Goal: Information Seeking & Learning: Understand process/instructions

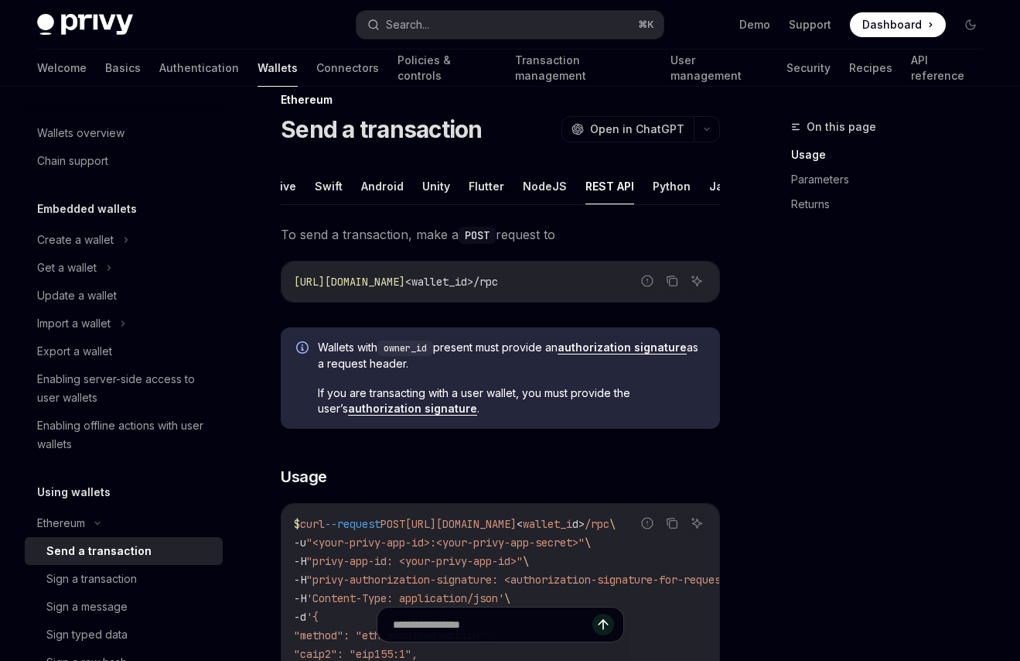
scroll to position [13, 0]
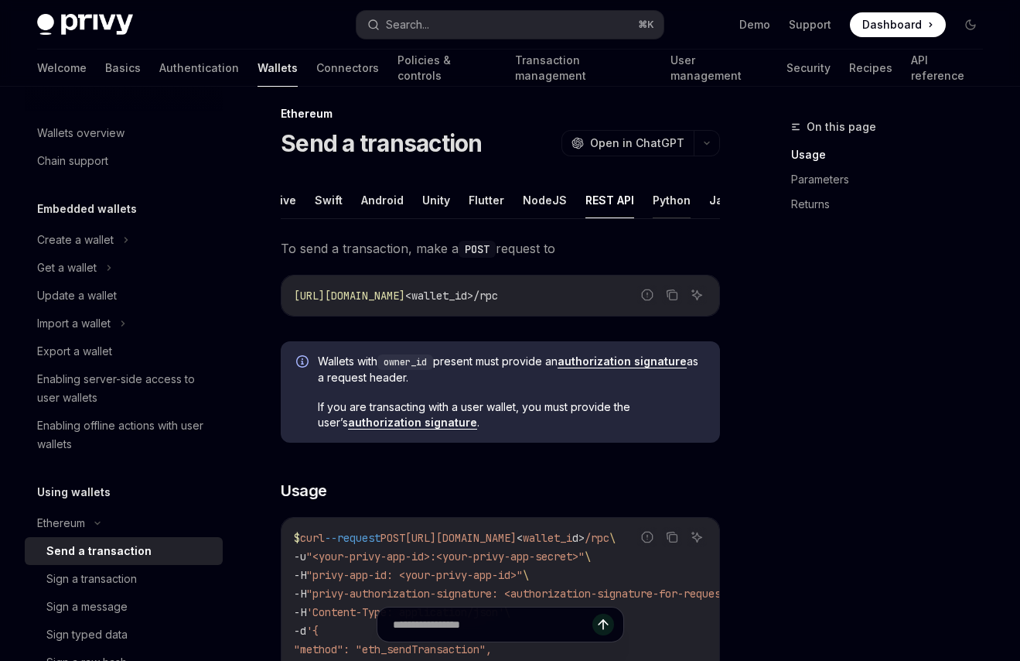
click at [662, 212] on button "Python" at bounding box center [672, 200] width 38 height 36
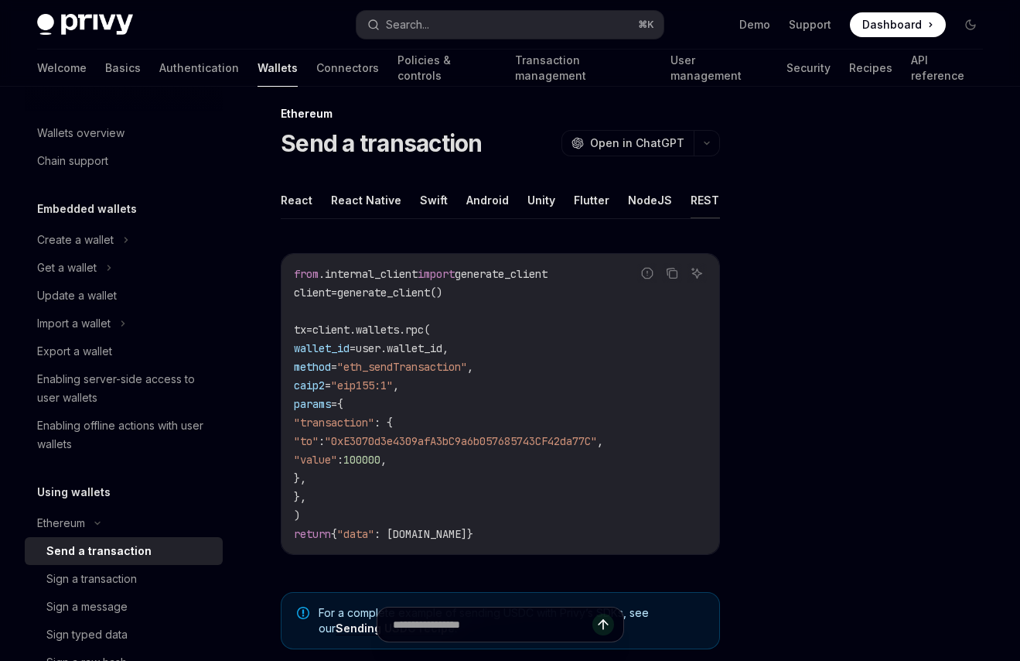
click at [691, 198] on button "REST API" at bounding box center [715, 200] width 49 height 36
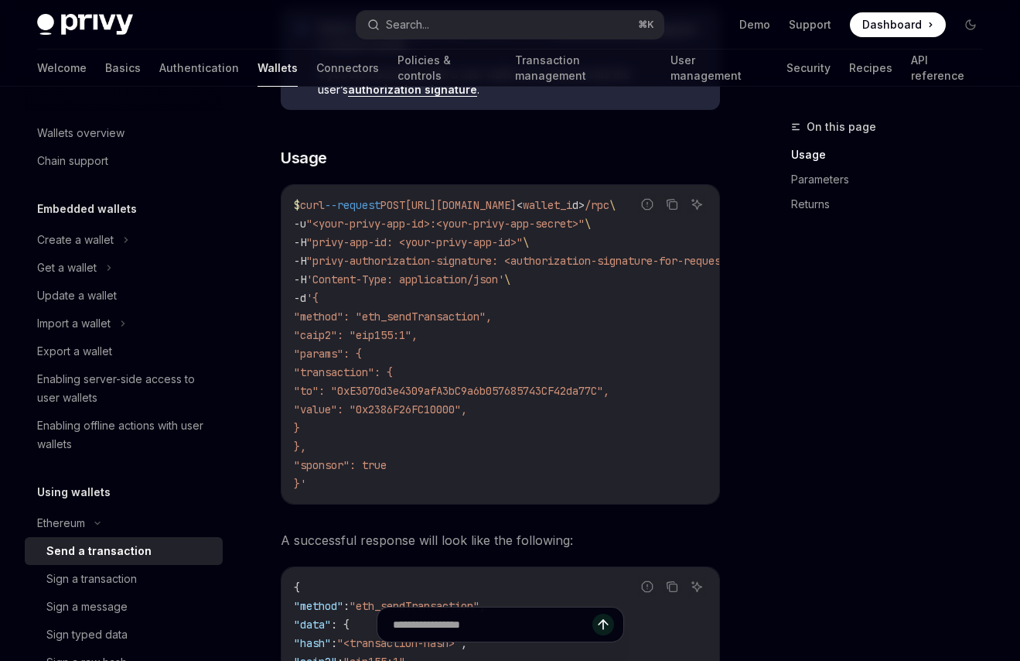
scroll to position [111, 0]
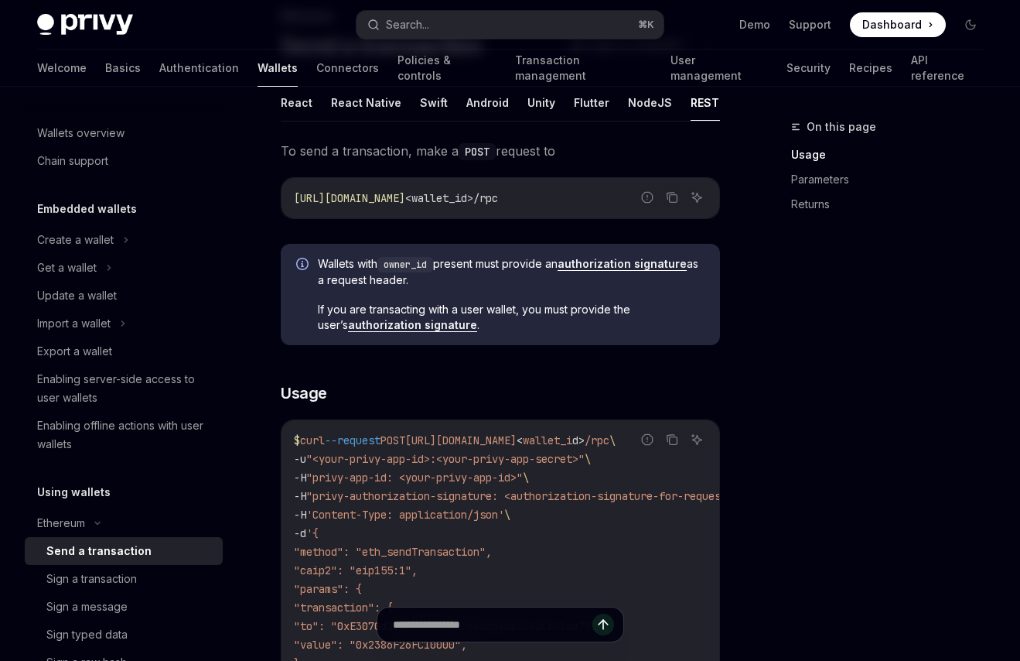
click at [691, 104] on button "REST API" at bounding box center [715, 102] width 49 height 36
click at [687, 98] on button "Python" at bounding box center [691, 102] width 38 height 36
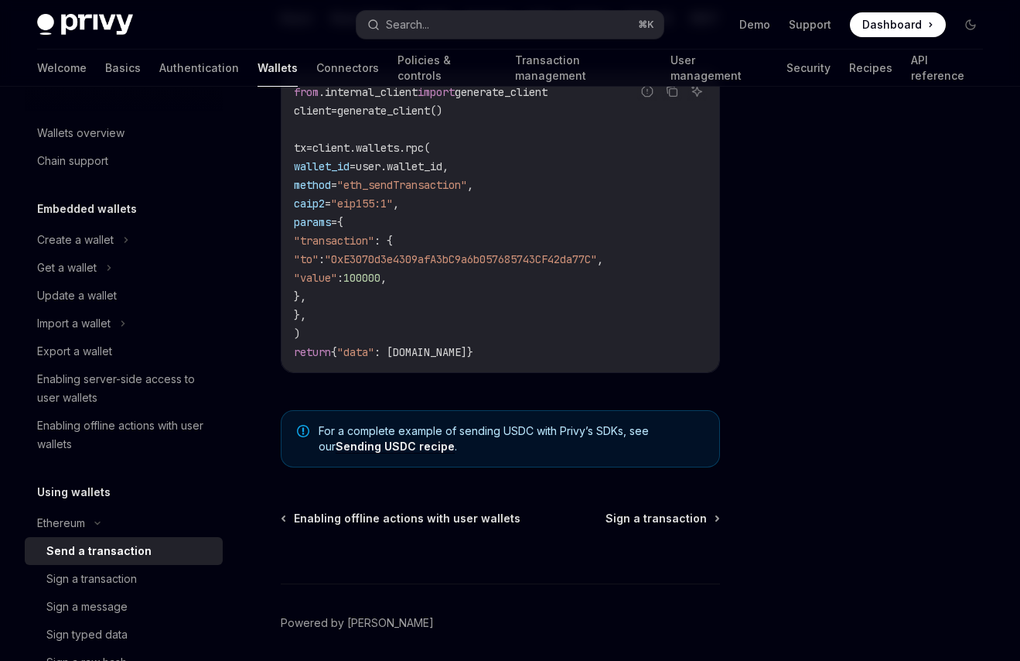
scroll to position [204, 0]
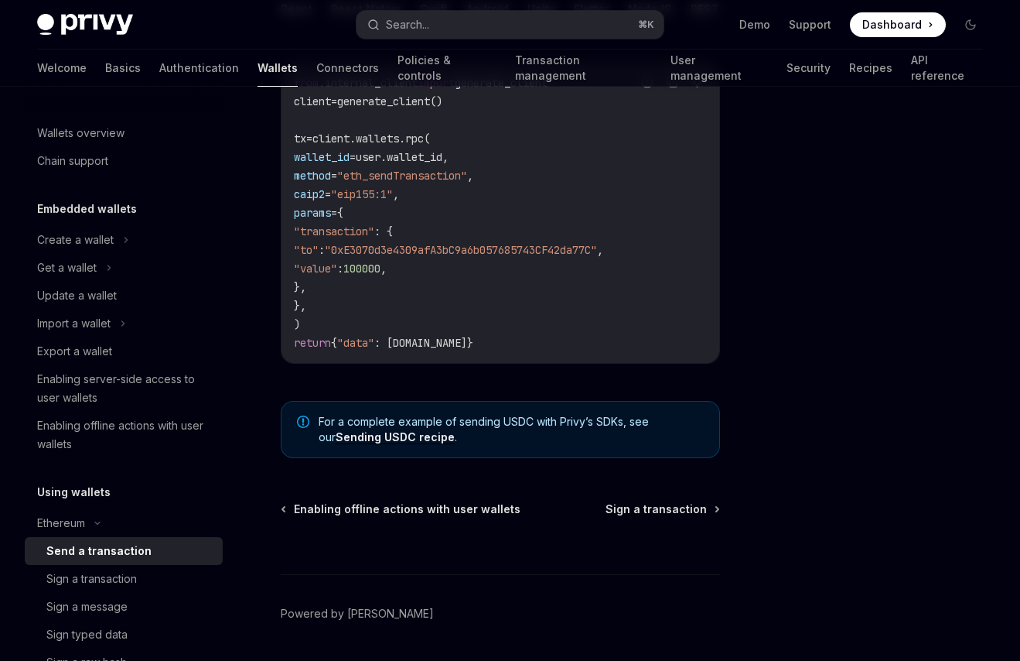
click at [395, 444] on link "Sending USDC recipe" at bounding box center [395, 437] width 119 height 14
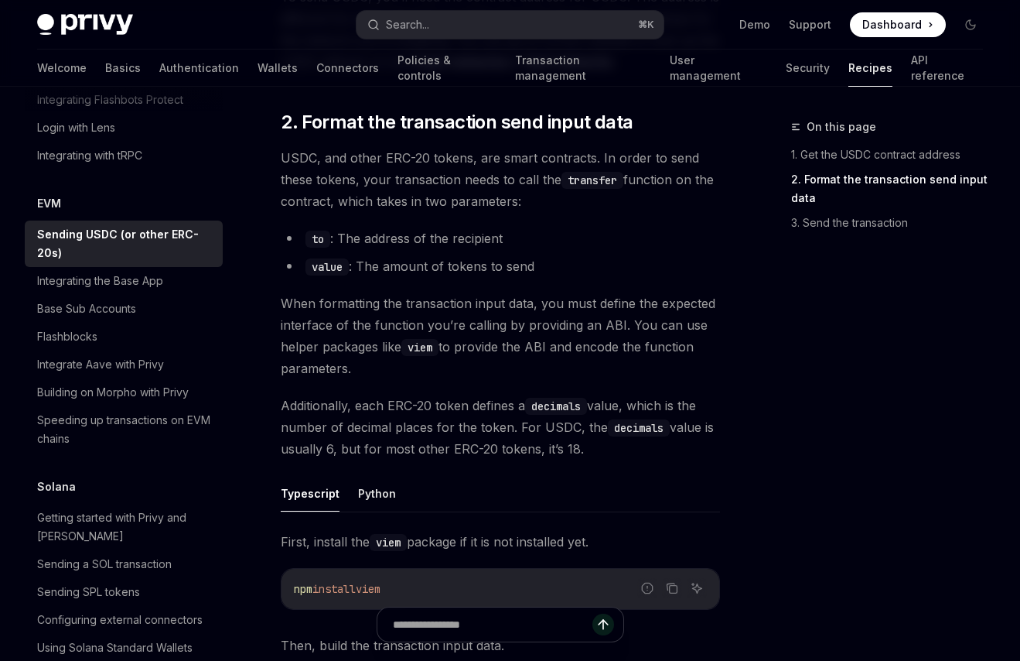
scroll to position [463, 0]
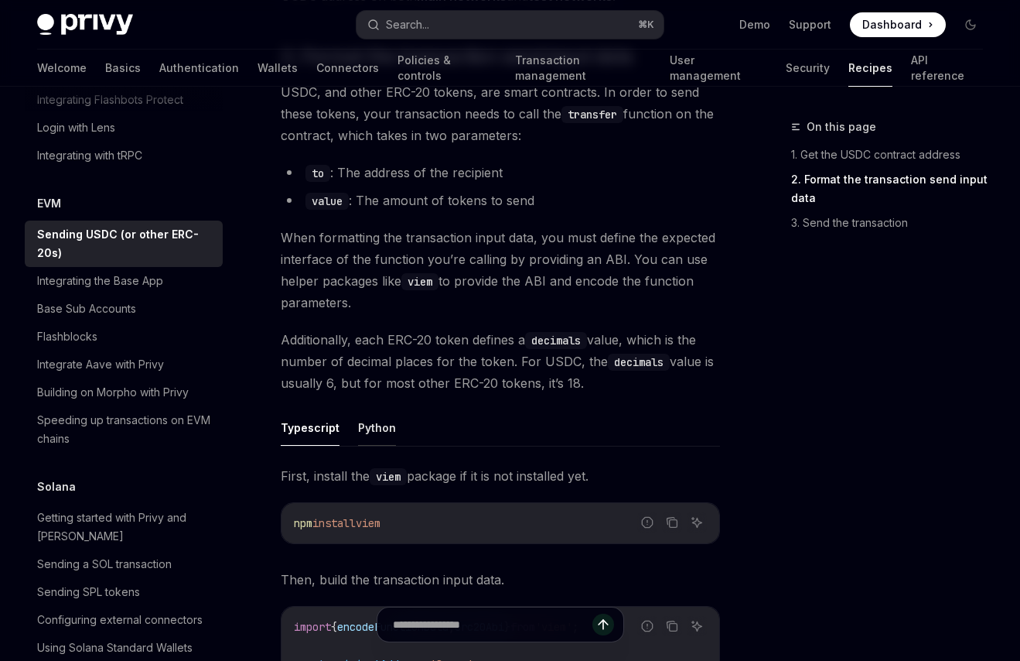
click at [388, 423] on button "Python" at bounding box center [377, 427] width 38 height 36
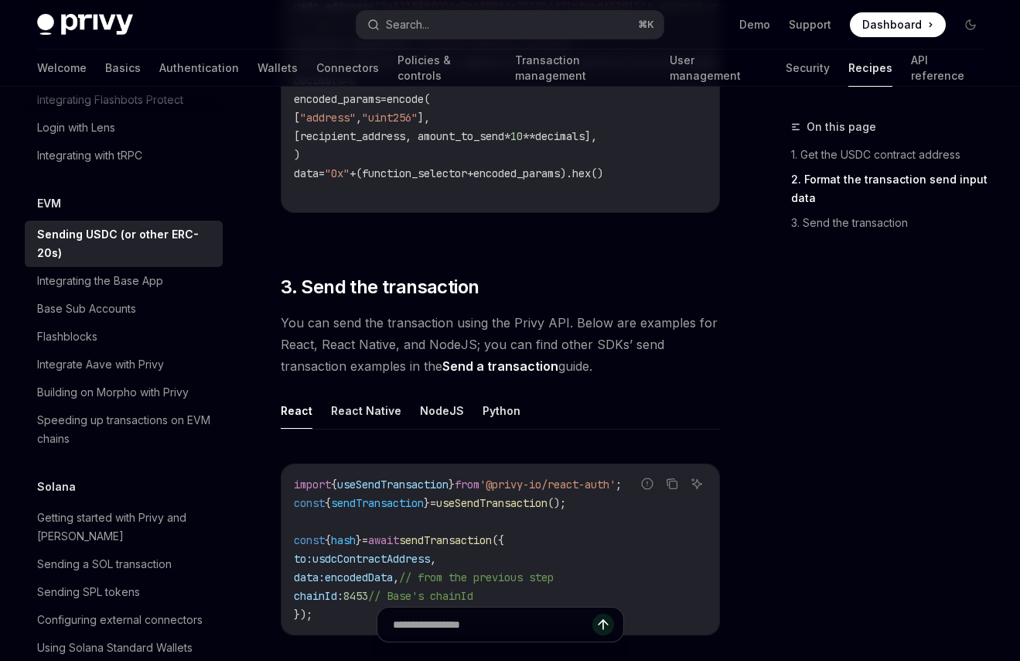
scroll to position [1148, 0]
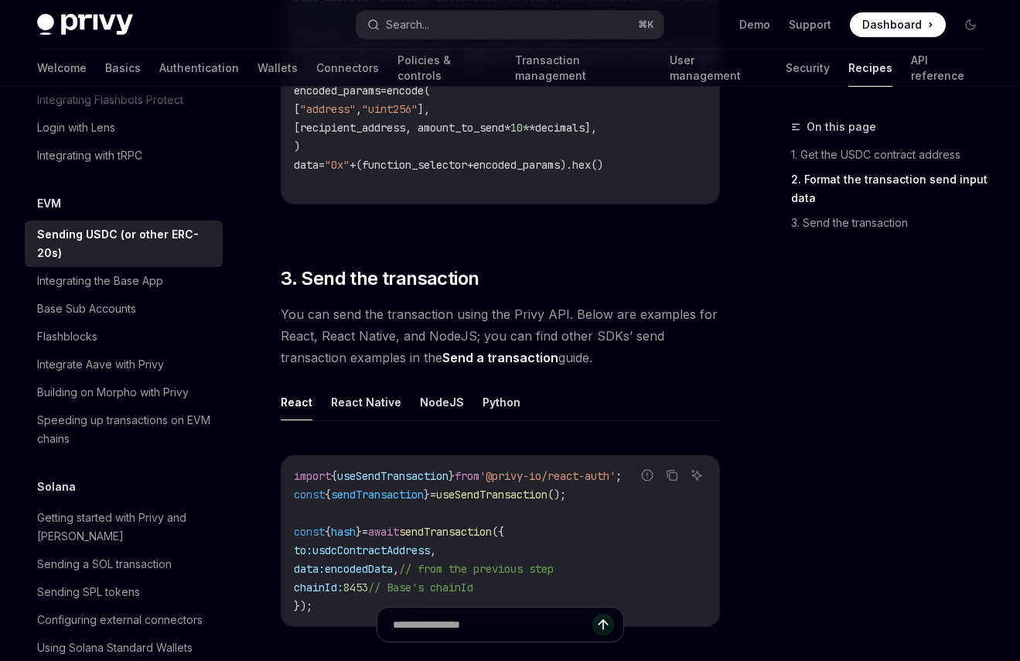
click at [511, 415] on ul "React React Native NodeJS Python" at bounding box center [500, 402] width 439 height 37
click at [507, 413] on button "Python" at bounding box center [502, 402] width 38 height 36
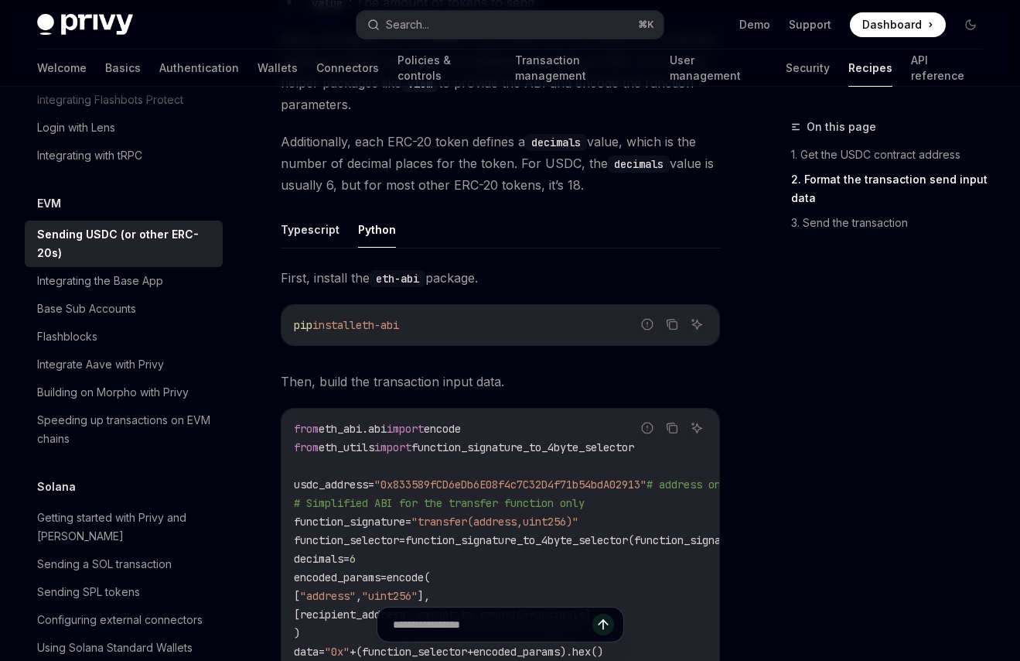
scroll to position [668, 0]
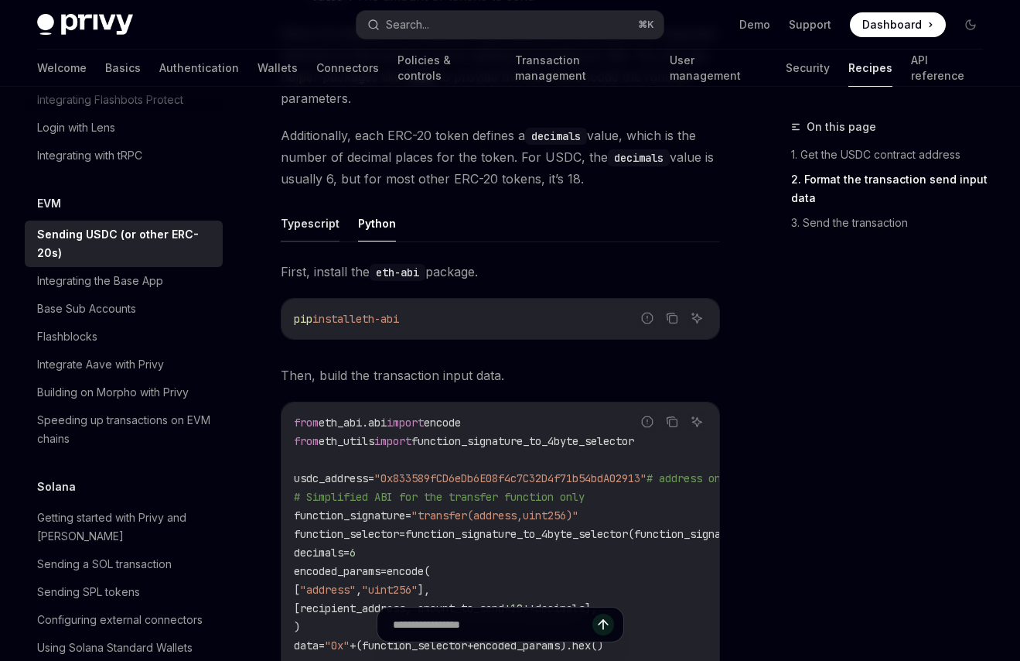
click at [309, 227] on button "Typescript" at bounding box center [310, 223] width 59 height 36
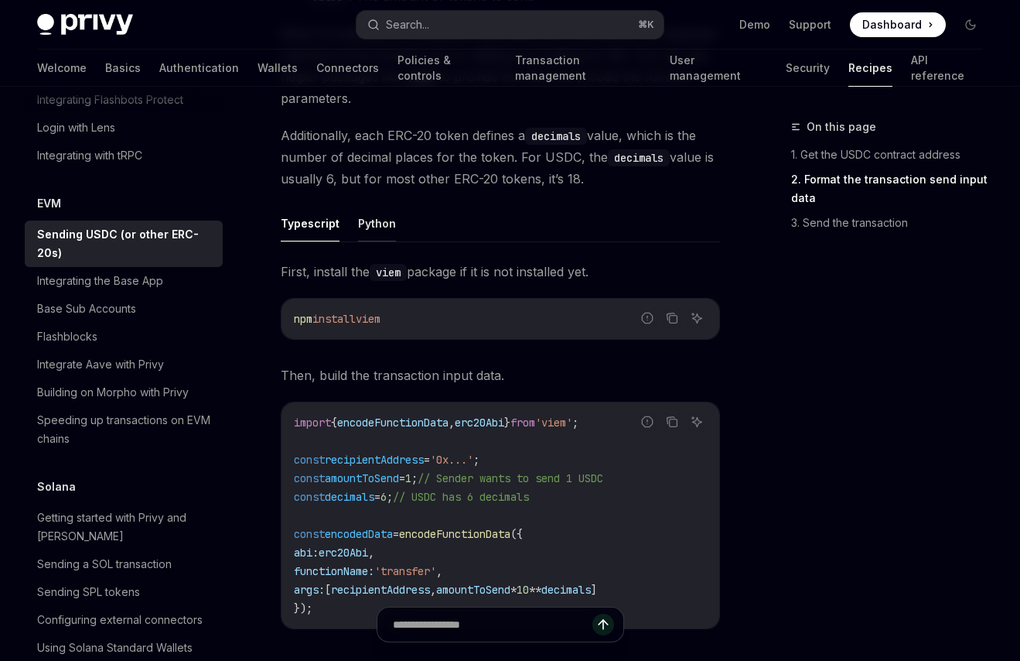
click at [385, 226] on button "Python" at bounding box center [377, 223] width 38 height 36
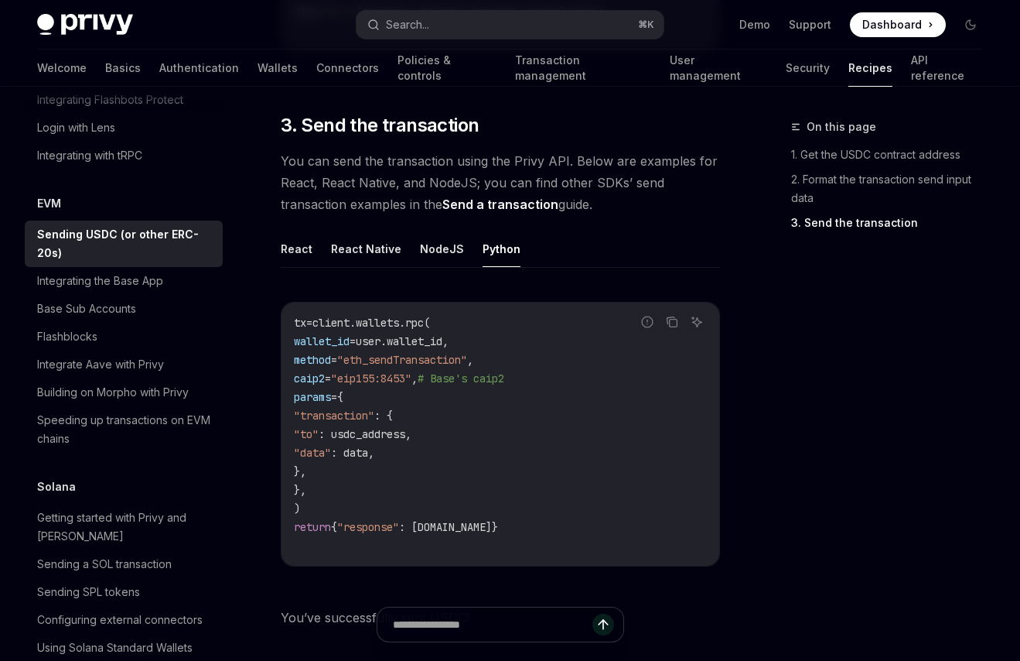
scroll to position [1328, 0]
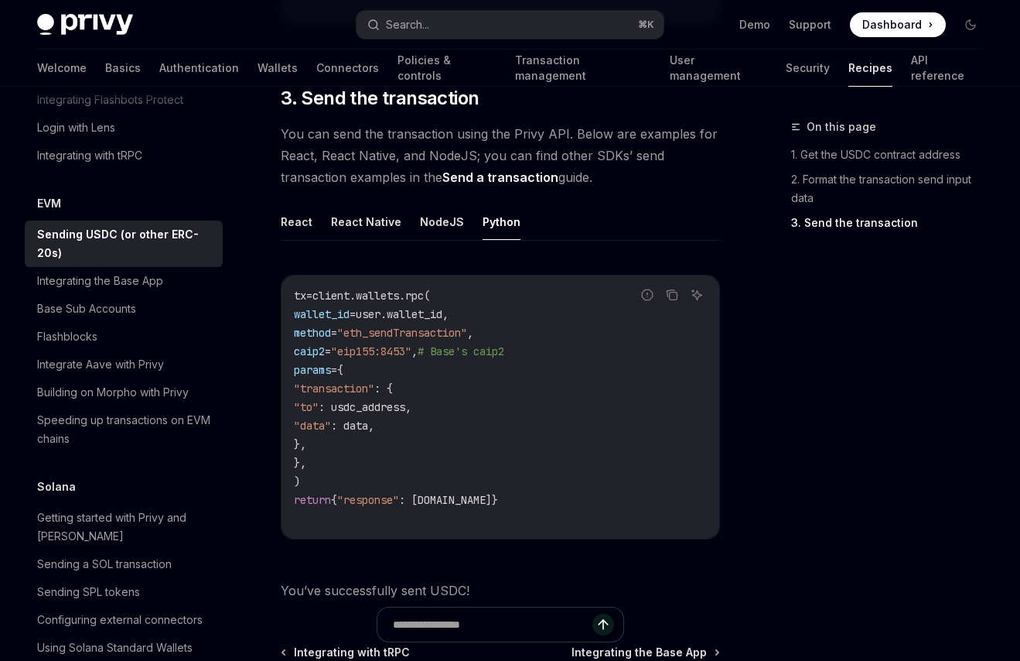
click at [528, 186] on link "Send a transaction" at bounding box center [500, 177] width 116 height 16
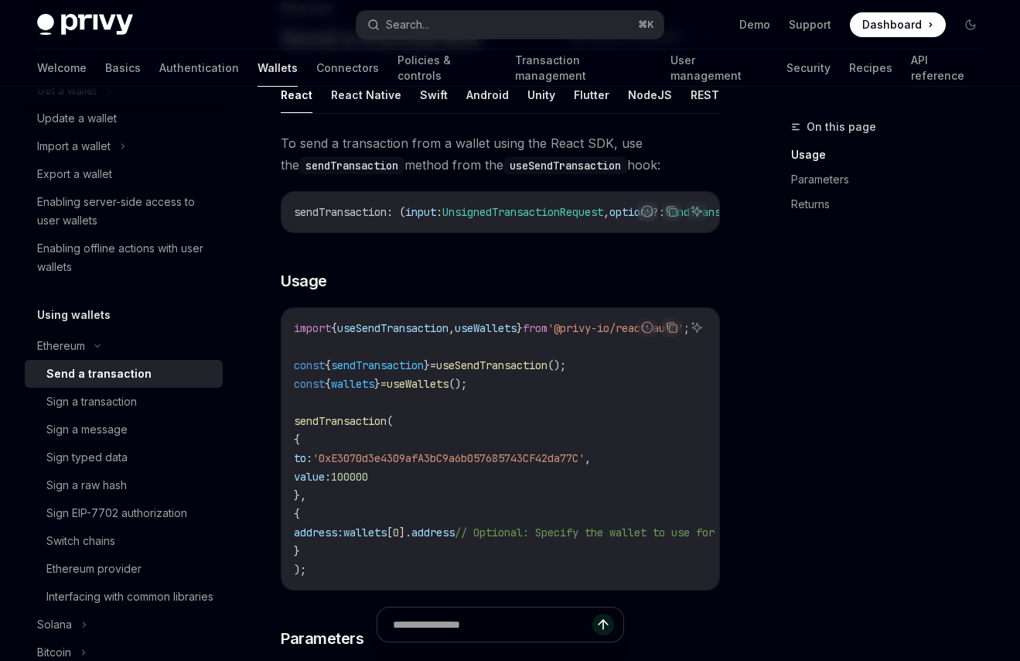
scroll to position [118, 0]
click at [371, 106] on button "React Native" at bounding box center [366, 95] width 70 height 36
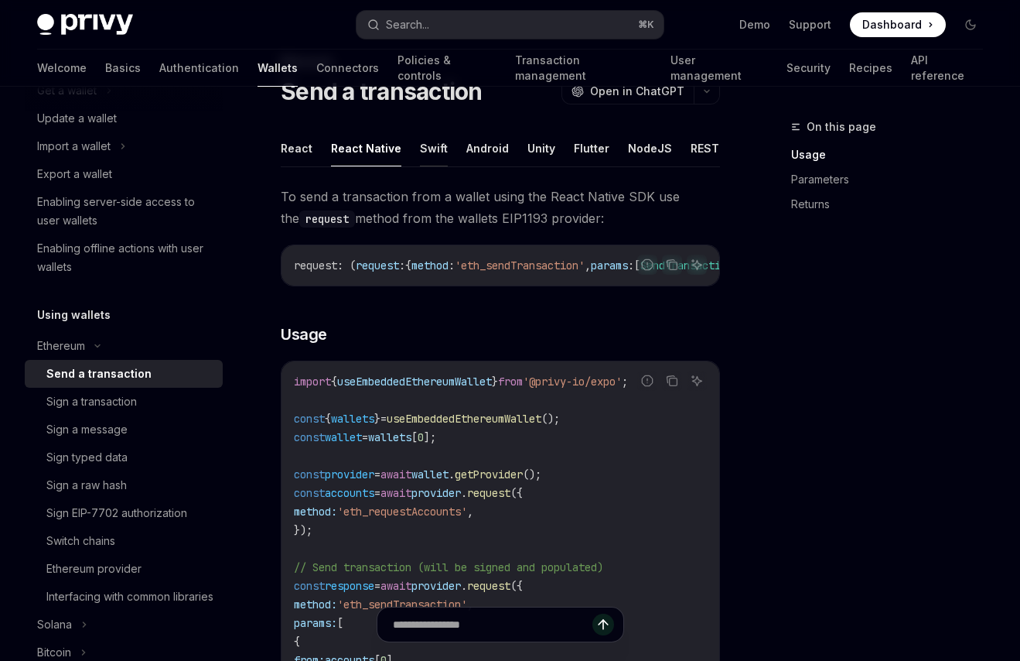
scroll to position [18, 0]
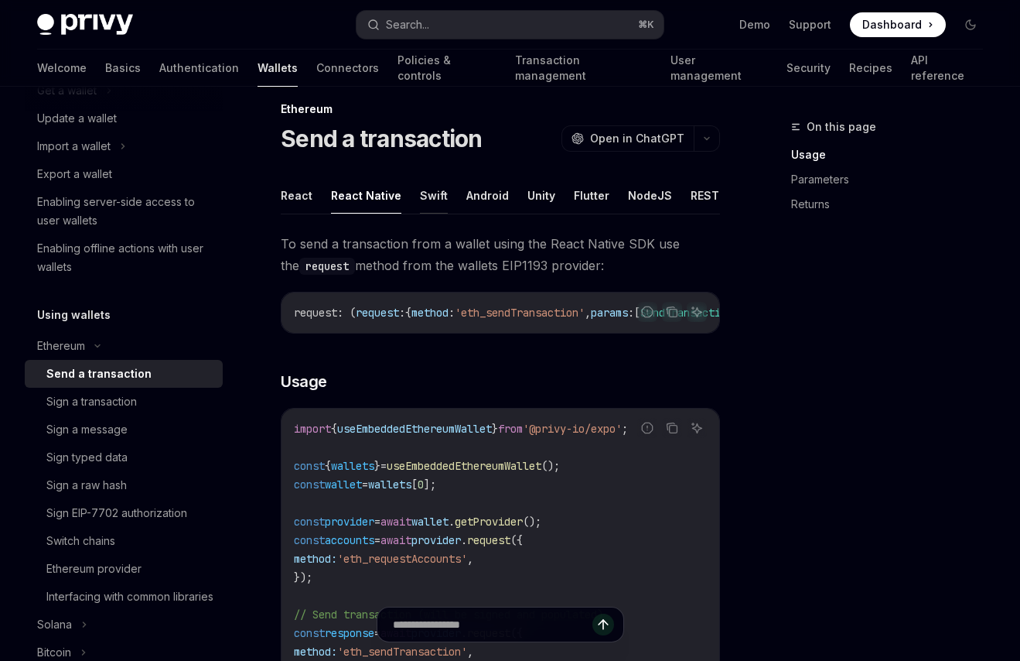
click at [436, 197] on button "Swift" at bounding box center [434, 195] width 28 height 36
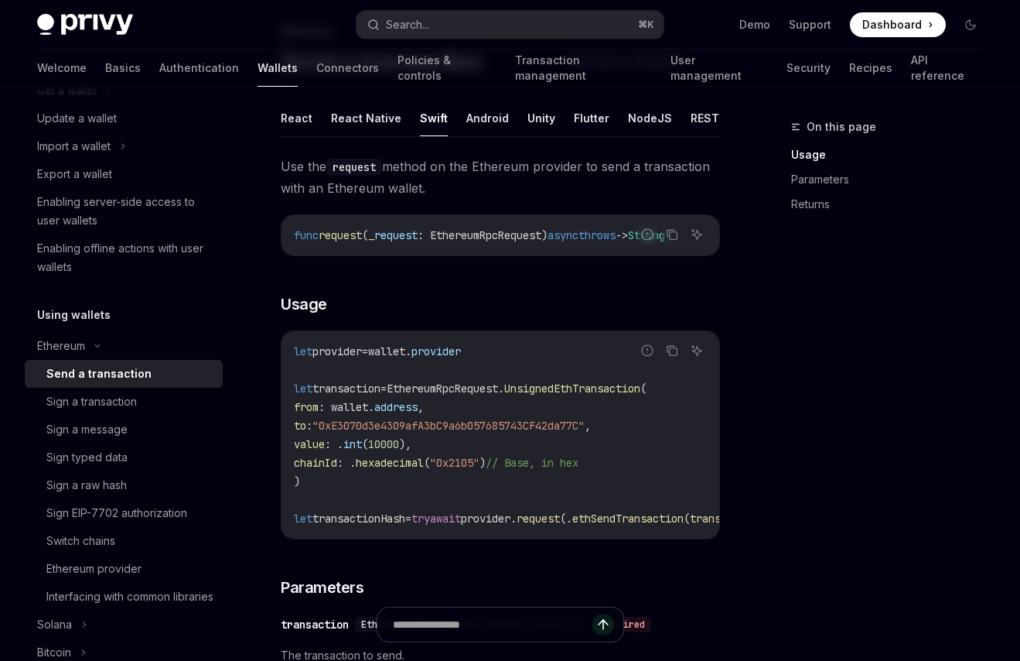
scroll to position [61, 0]
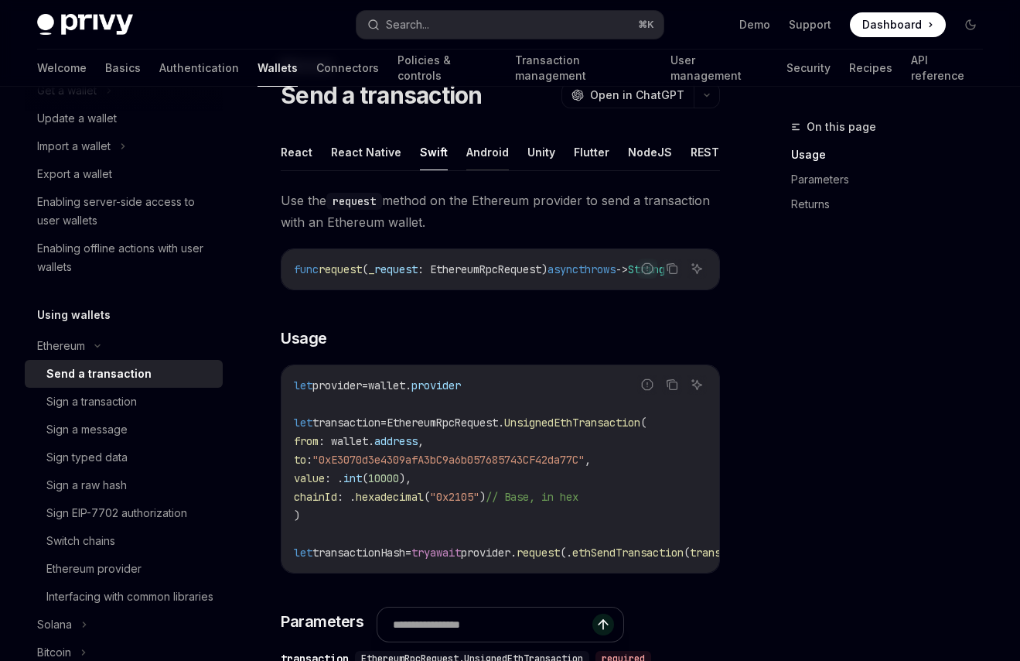
click at [470, 157] on button "Android" at bounding box center [487, 152] width 43 height 36
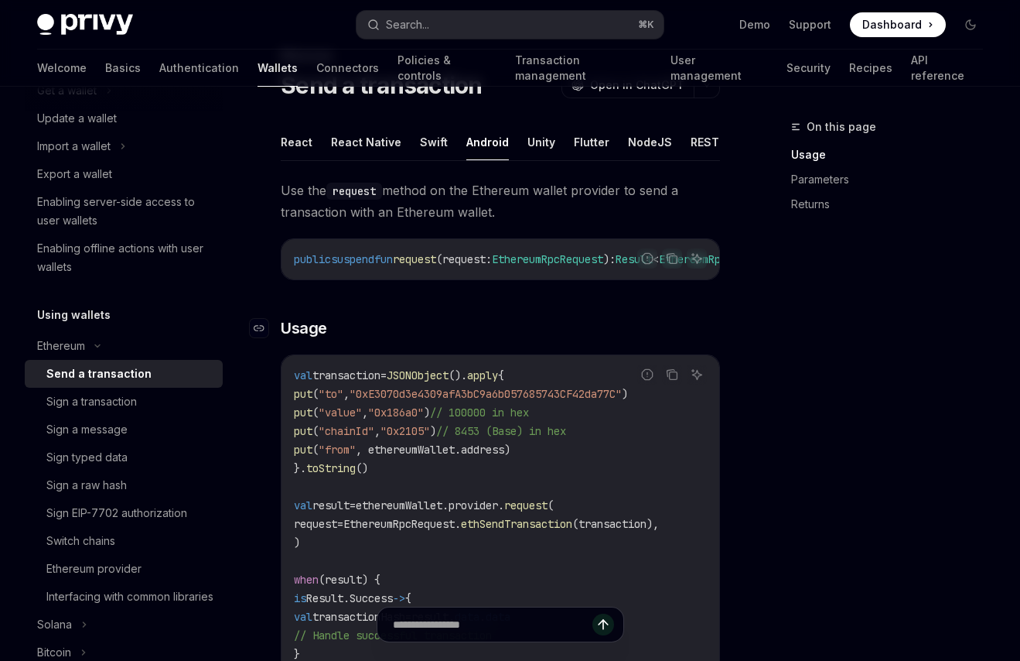
scroll to position [70, 0]
click at [533, 152] on button "Unity" at bounding box center [542, 143] width 28 height 36
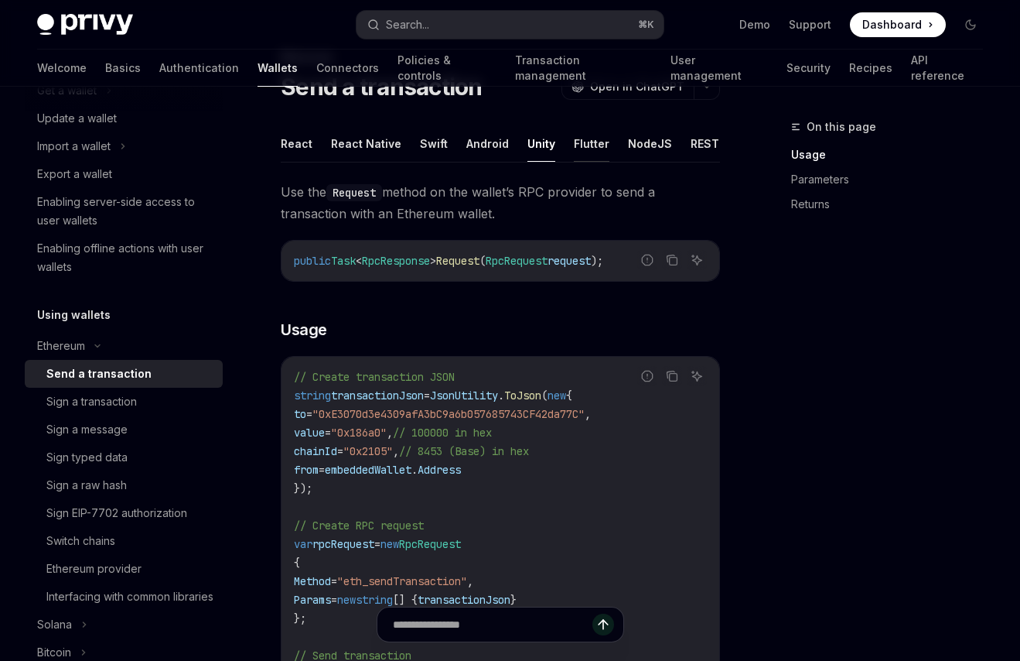
click at [574, 145] on button "Flutter" at bounding box center [592, 143] width 36 height 36
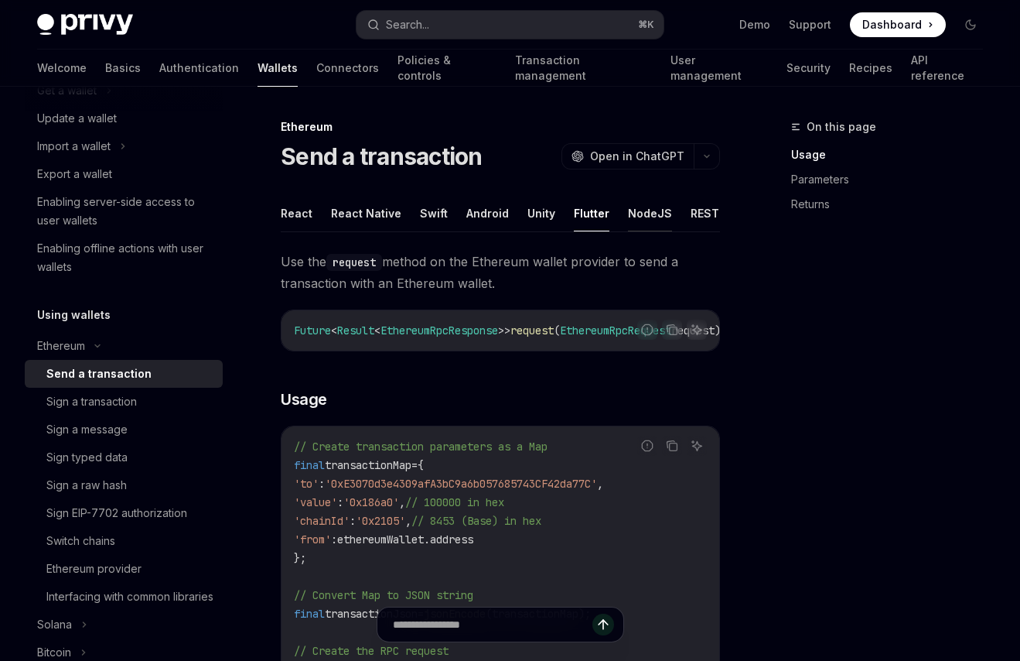
click at [628, 203] on button "NodeJS" at bounding box center [650, 213] width 44 height 36
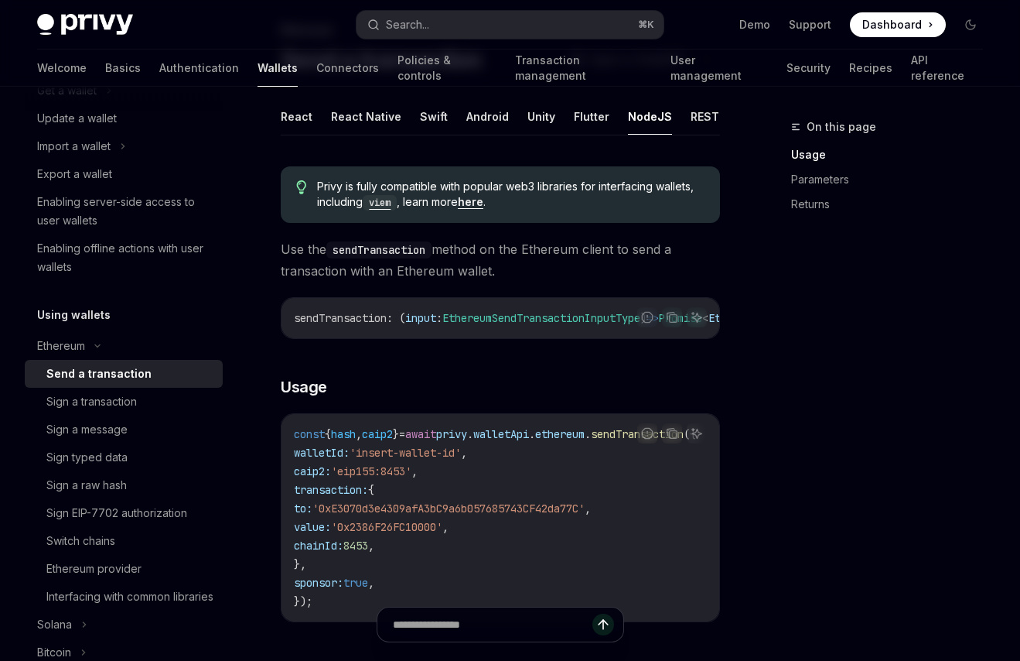
scroll to position [96, 0]
click at [699, 126] on button "REST API" at bounding box center [715, 117] width 49 height 36
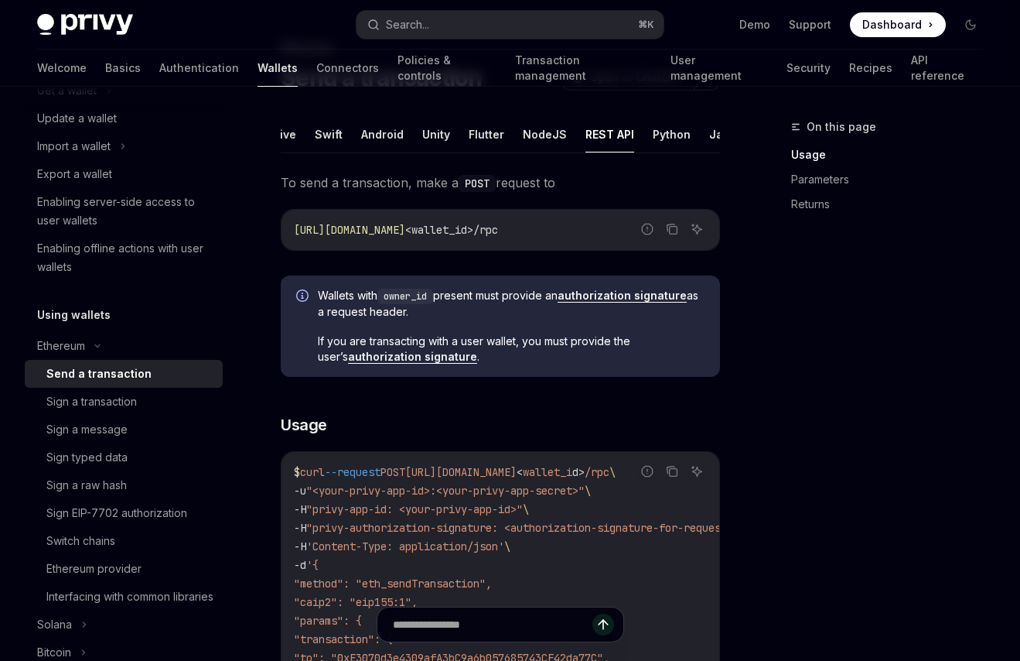
scroll to position [73, 0]
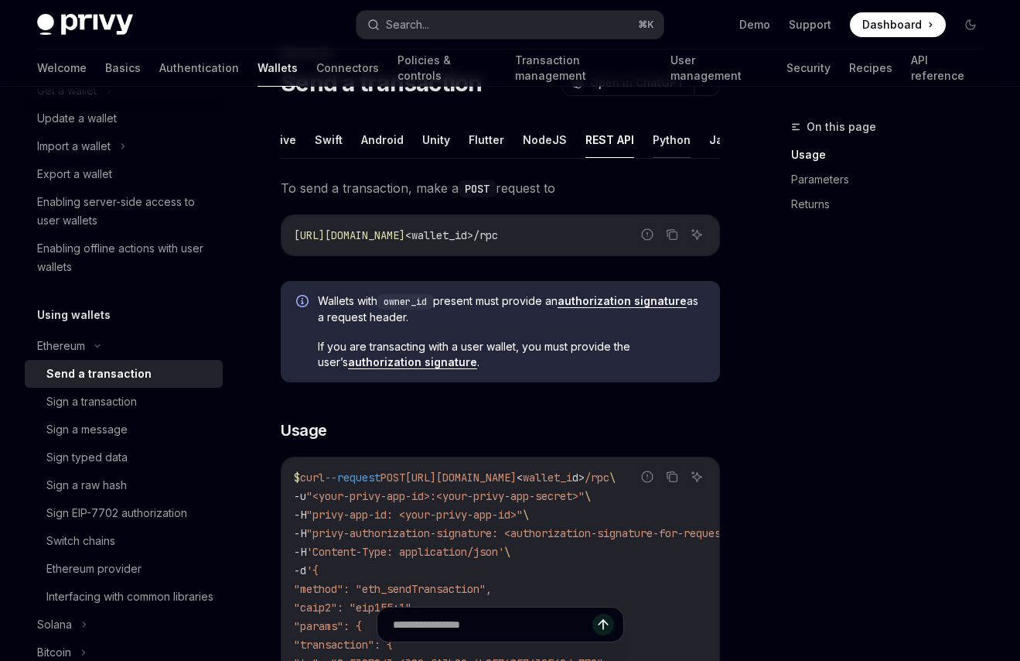
click at [665, 147] on button "Python" at bounding box center [672, 139] width 38 height 36
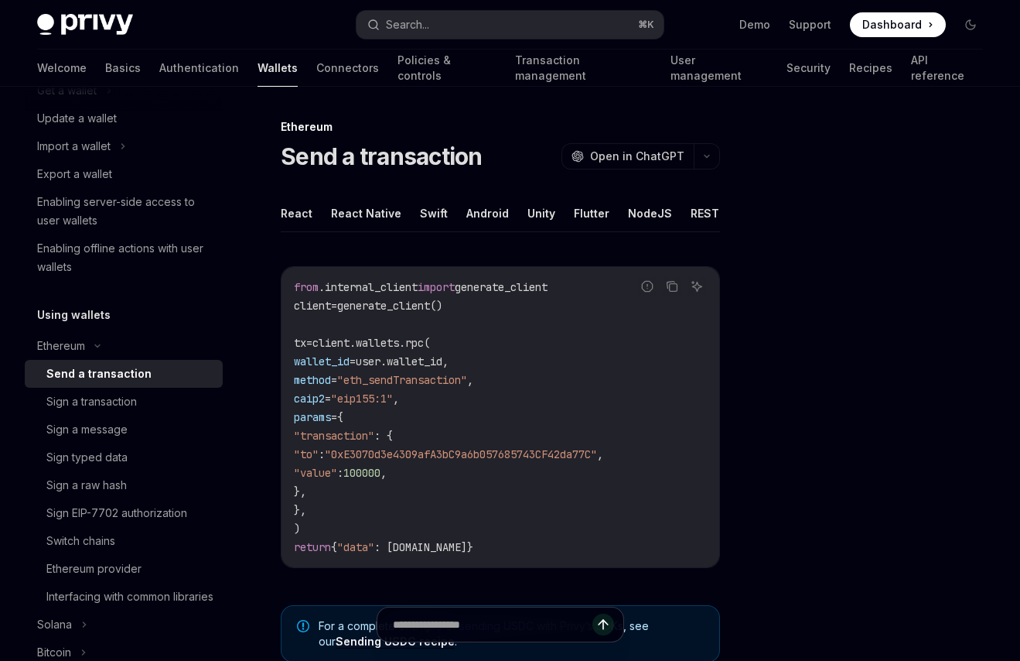
scroll to position [0, 105]
click at [709, 217] on button "Java" at bounding box center [722, 213] width 27 height 36
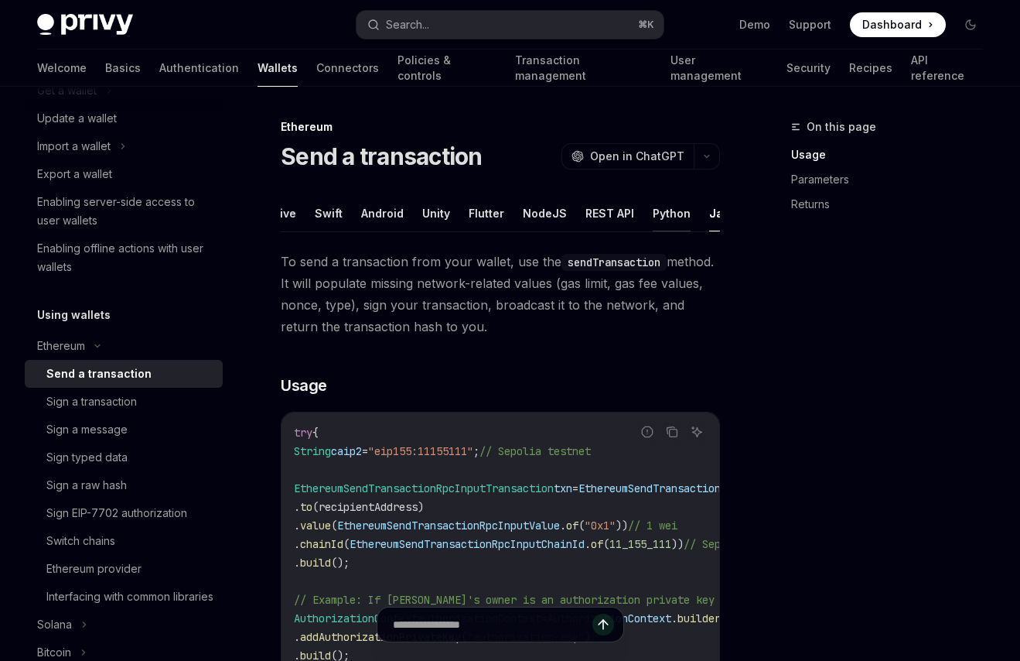
click at [660, 220] on button "Python" at bounding box center [672, 213] width 38 height 36
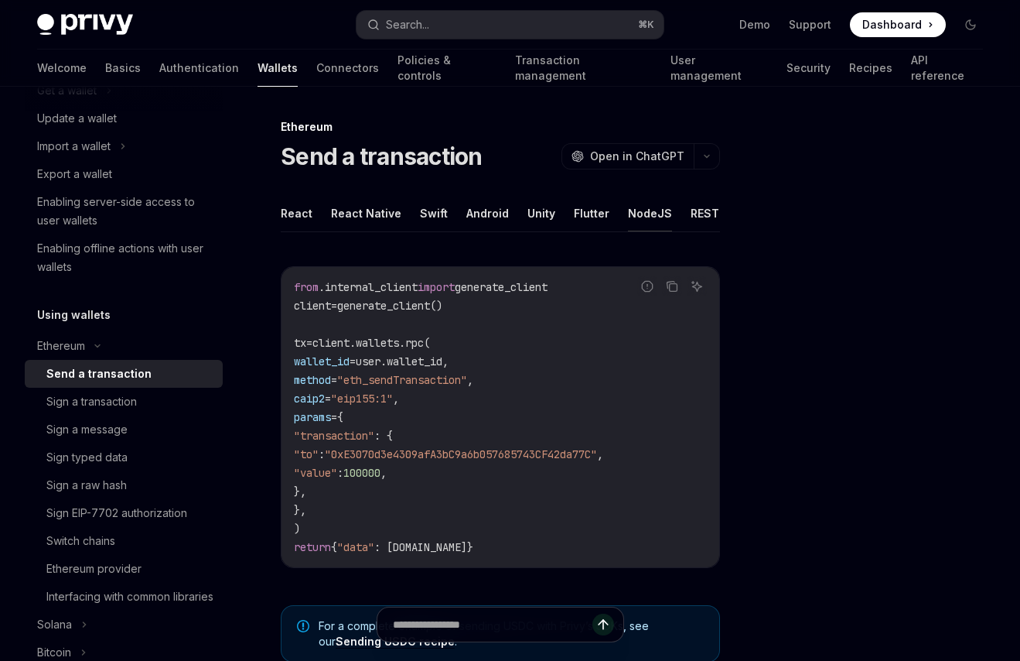
click at [637, 215] on button "NodeJS" at bounding box center [650, 213] width 44 height 36
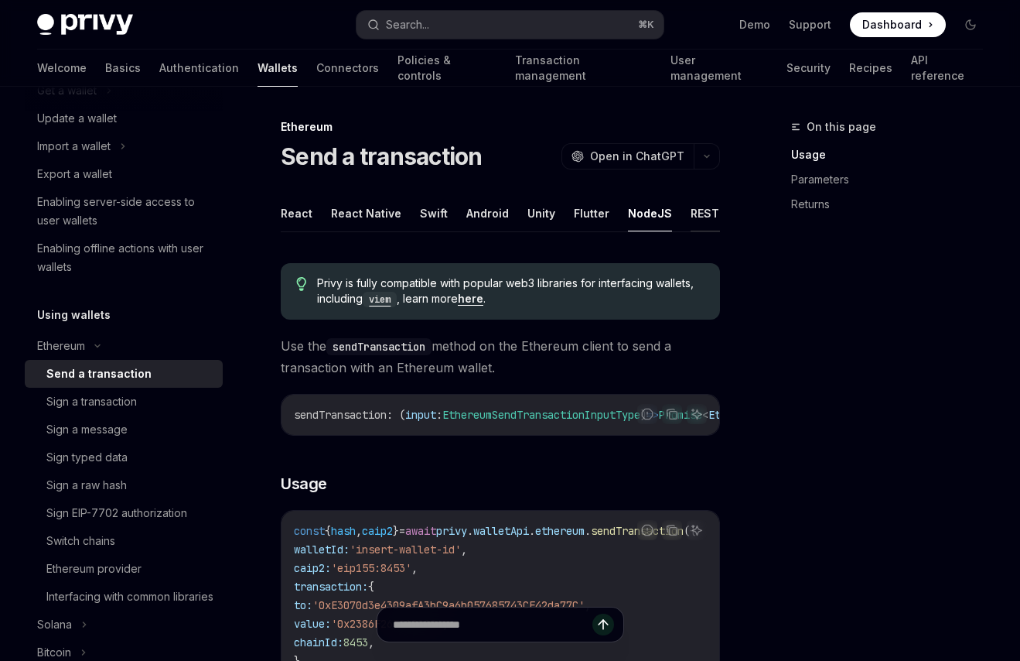
click at [691, 214] on button "REST API" at bounding box center [715, 213] width 49 height 36
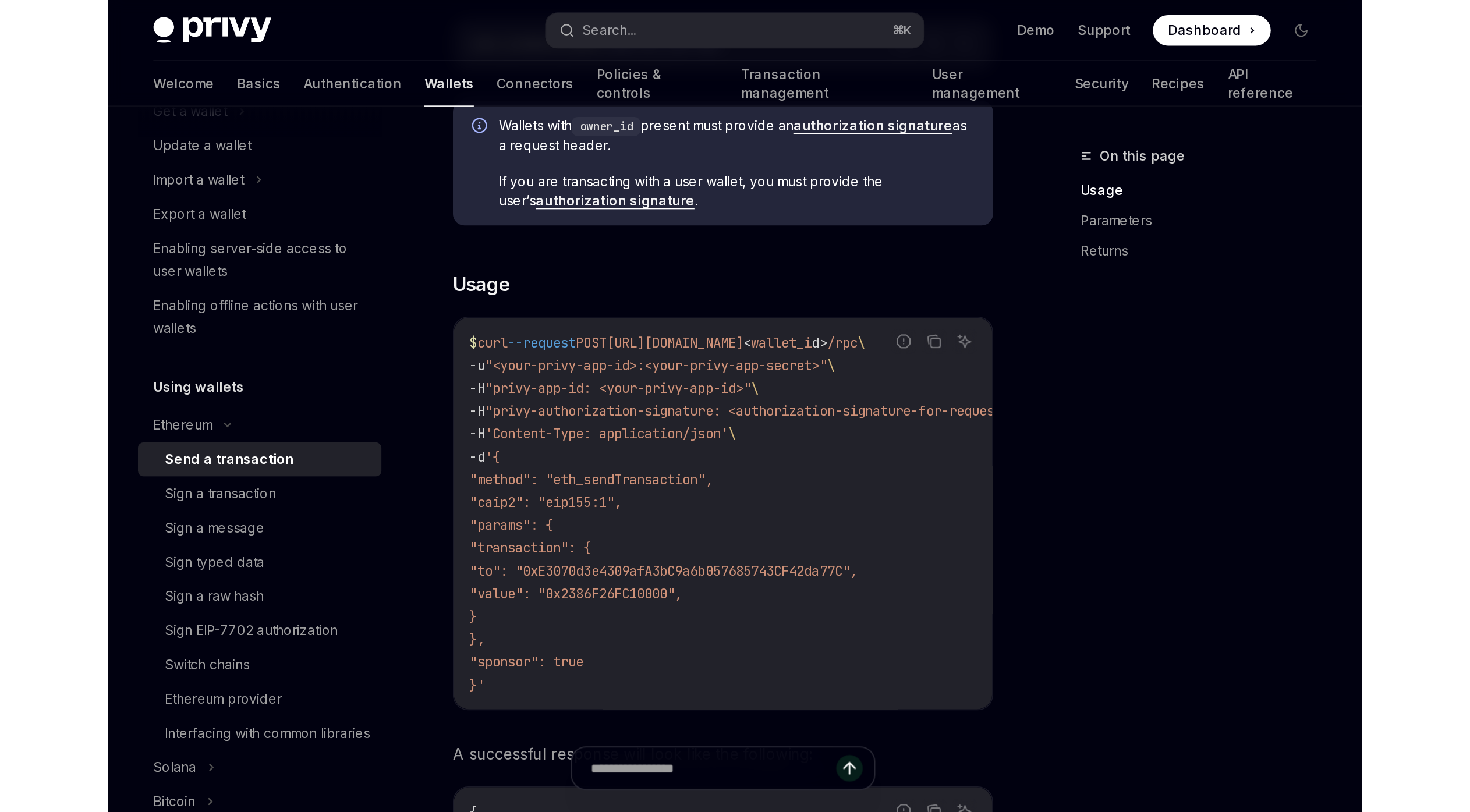
scroll to position [266, 0]
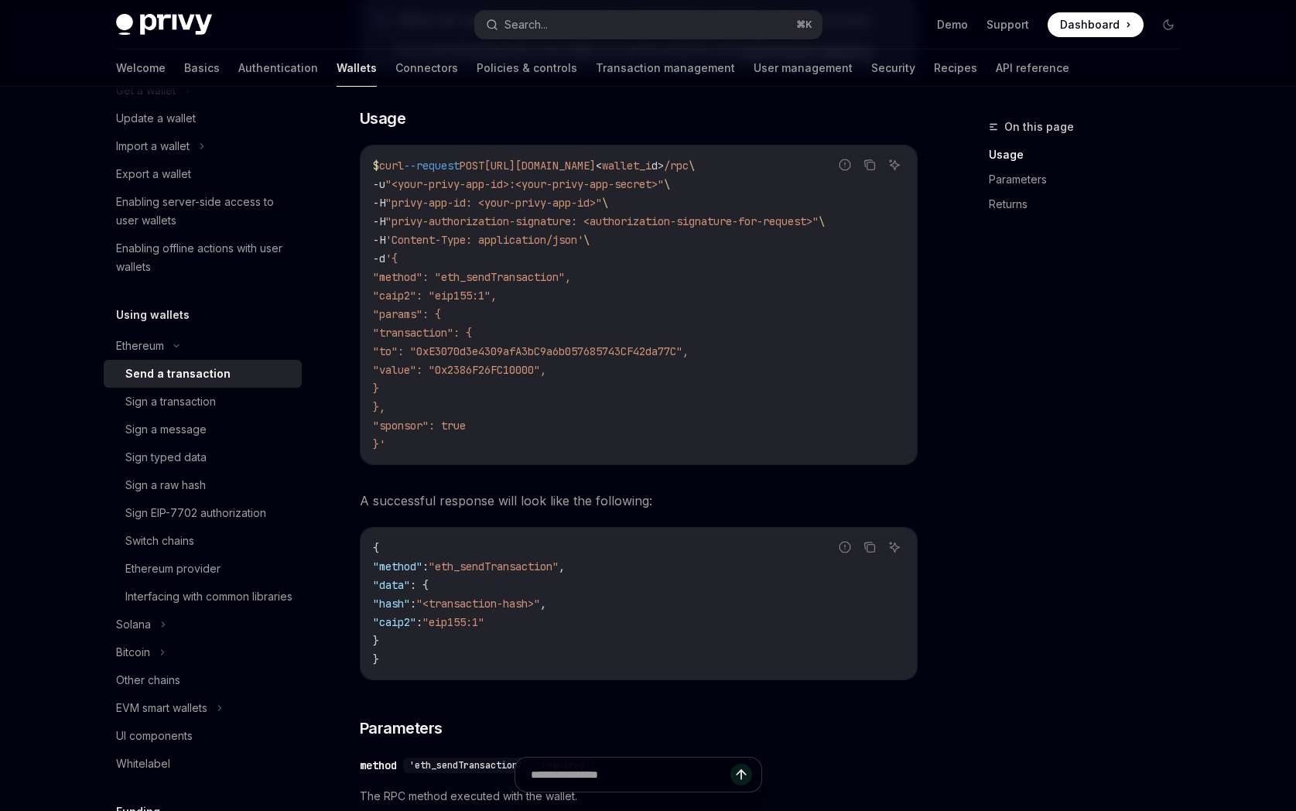
click at [77, 399] on div "Ethereum Send a transaction OpenAI Open in ChatGPT OpenAI Open in ChatGPT React…" at bounding box center [494, 766] width 854 height 2006
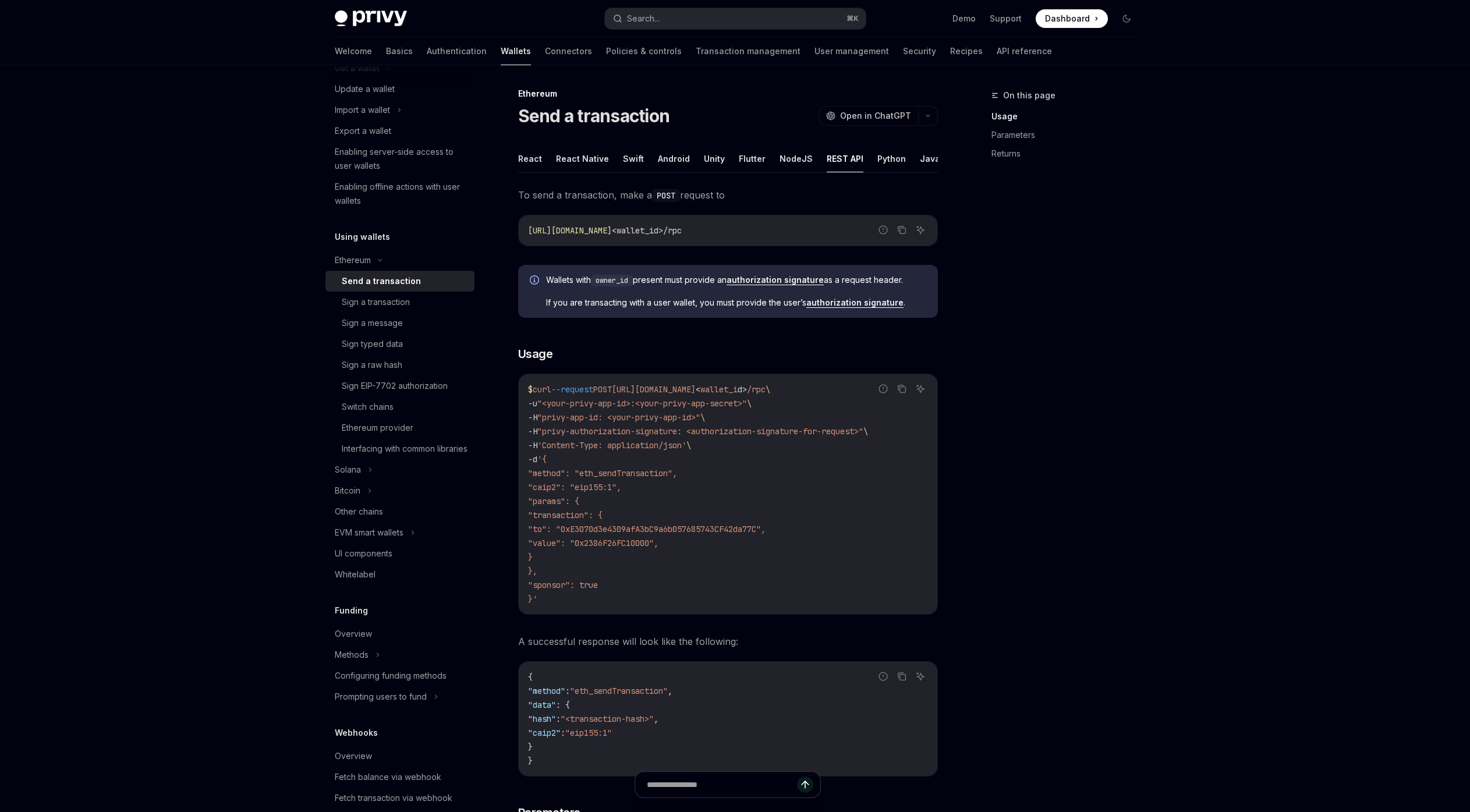
scroll to position [0, 0]
click at [768, 160] on button "Python" at bounding box center [892, 160] width 29 height 27
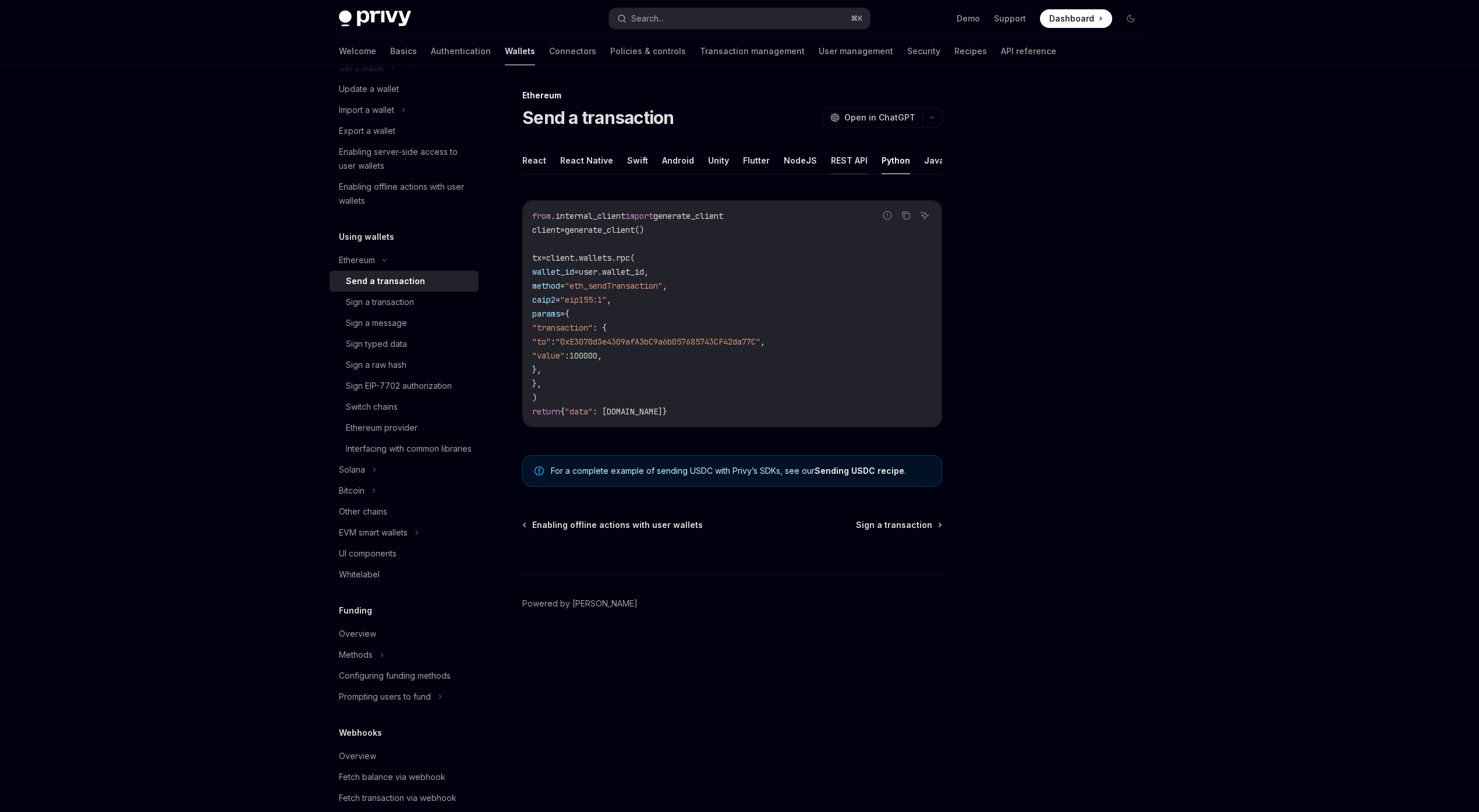
click at [768, 160] on button "REST API" at bounding box center [849, 160] width 37 height 27
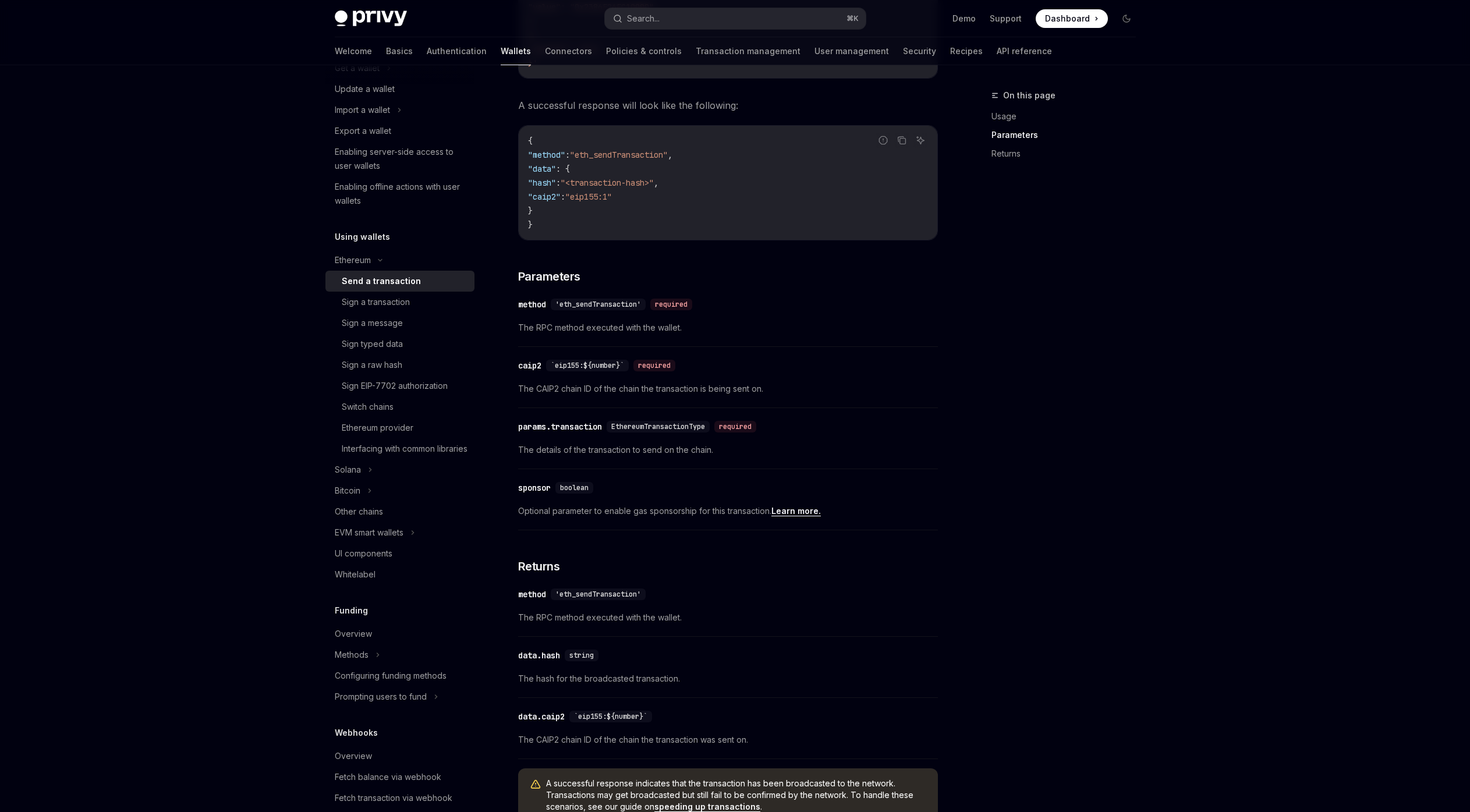
scroll to position [786, 0]
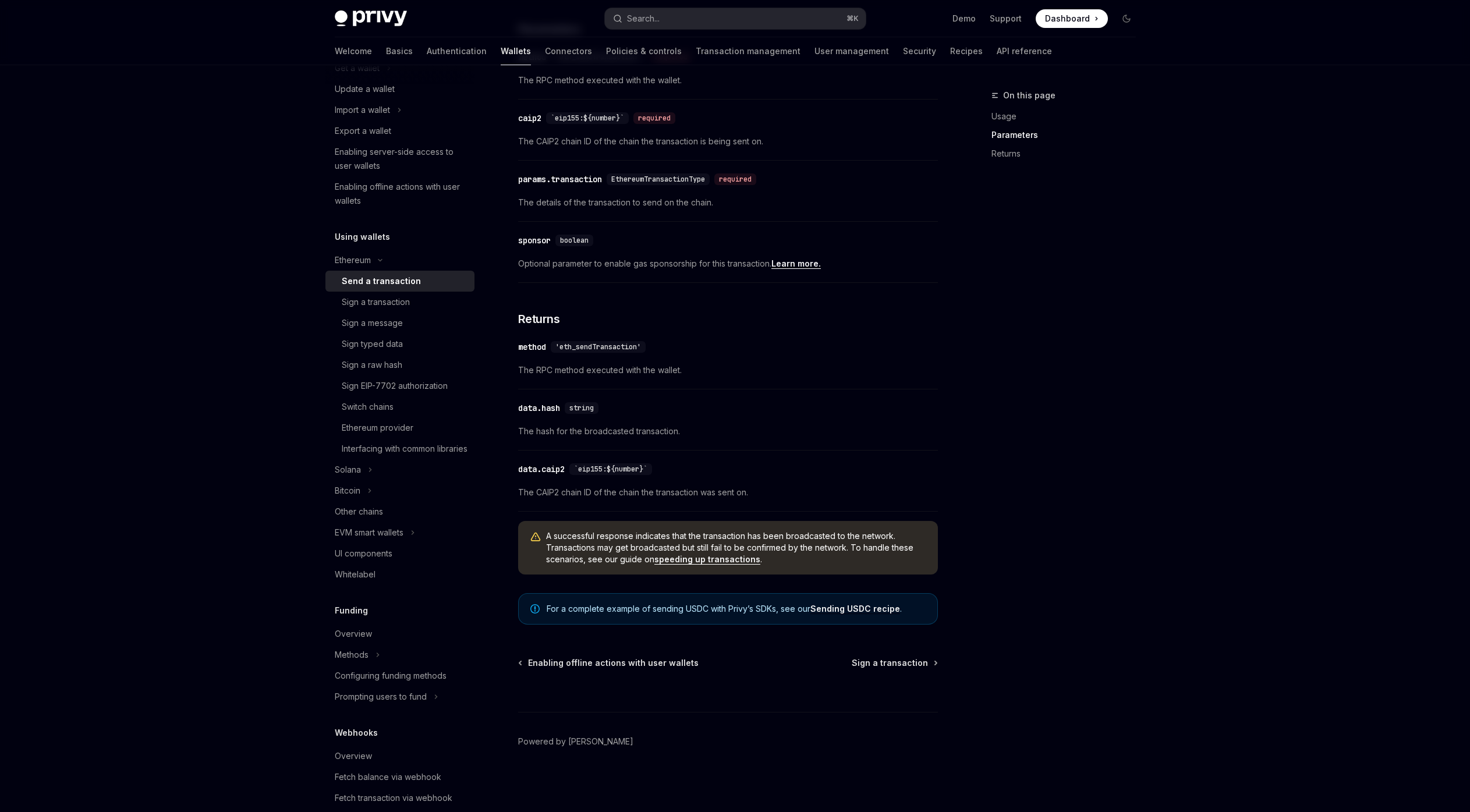
click at [768, 497] on link "Sending USDC recipe" at bounding box center [855, 609] width 90 height 11
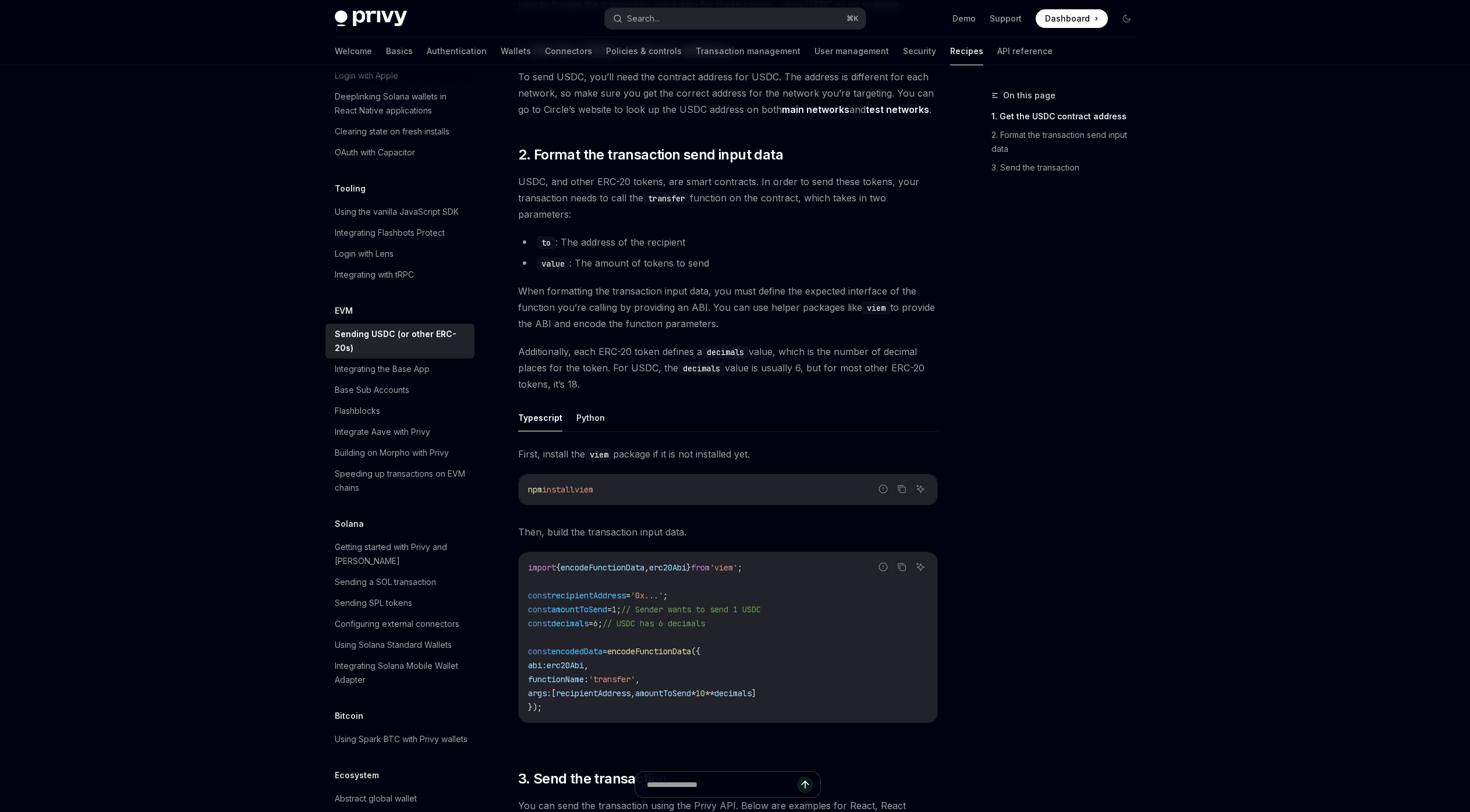
scroll to position [196, 0]
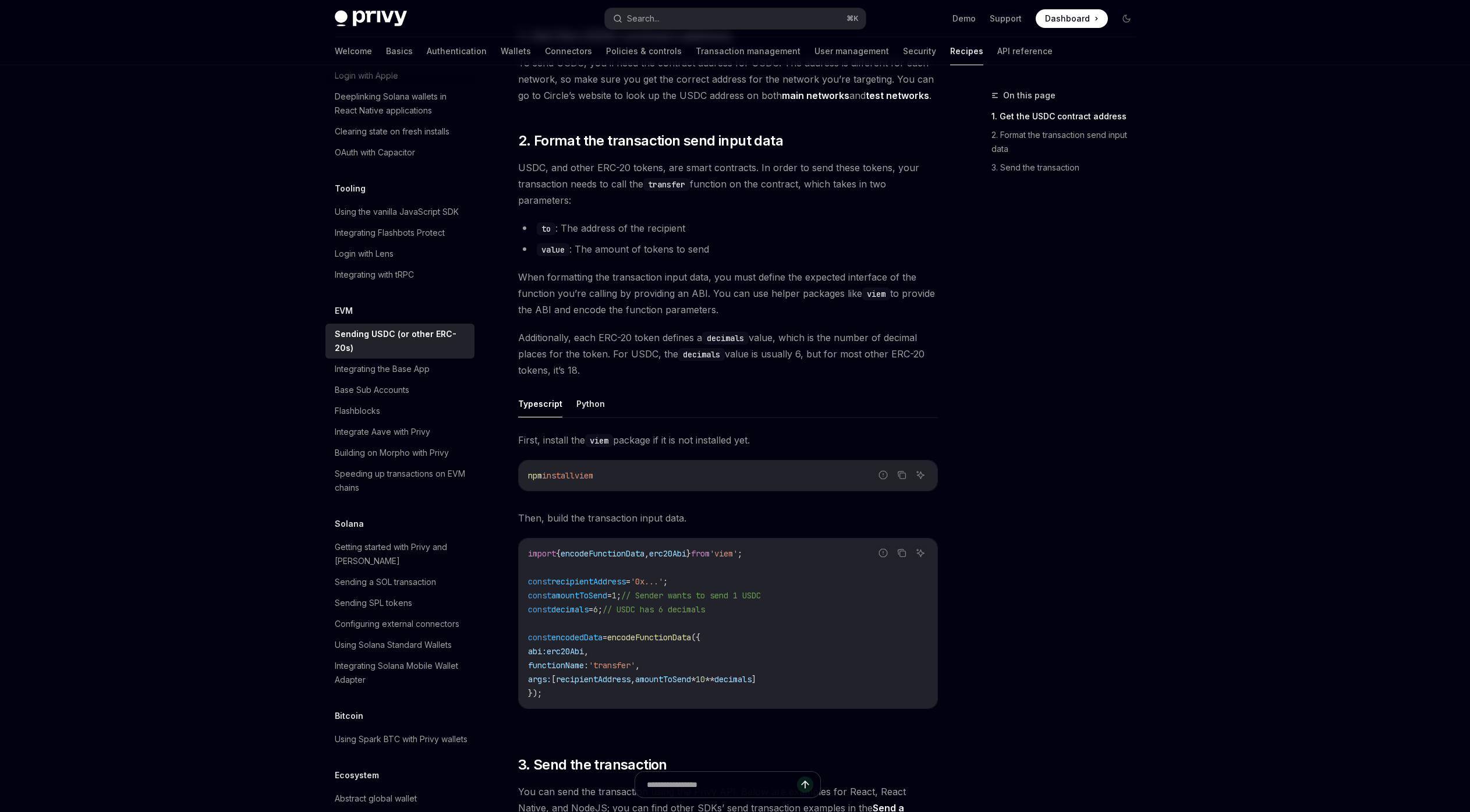
click at [605, 407] on ul "Typescript Python" at bounding box center [728, 403] width 420 height 28
click at [603, 407] on ul "Typescript Python" at bounding box center [728, 403] width 420 height 28
click at [601, 406] on button "Python" at bounding box center [591, 403] width 29 height 27
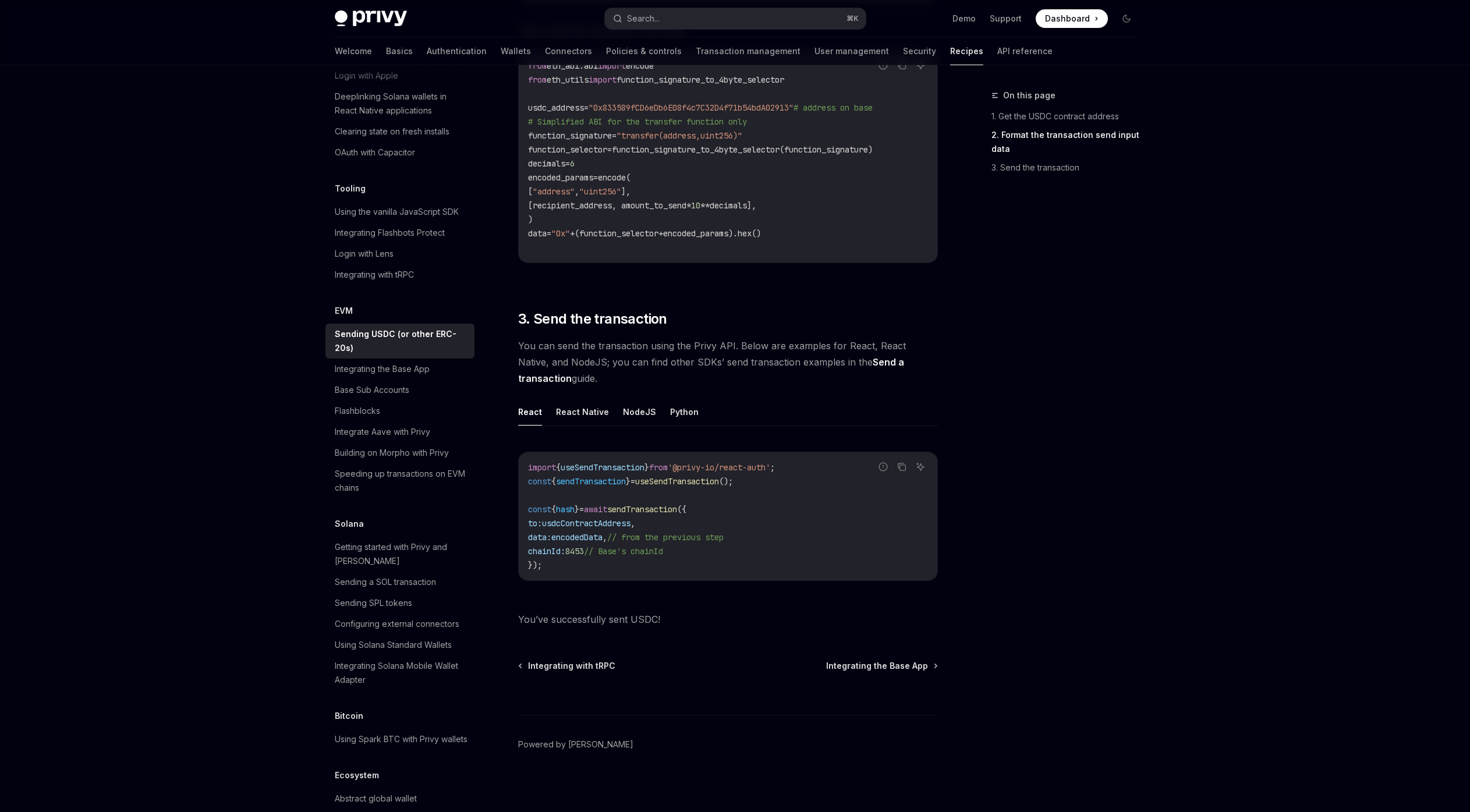
scroll to position [688, 0]
click at [681, 410] on button "Python" at bounding box center [684, 408] width 29 height 27
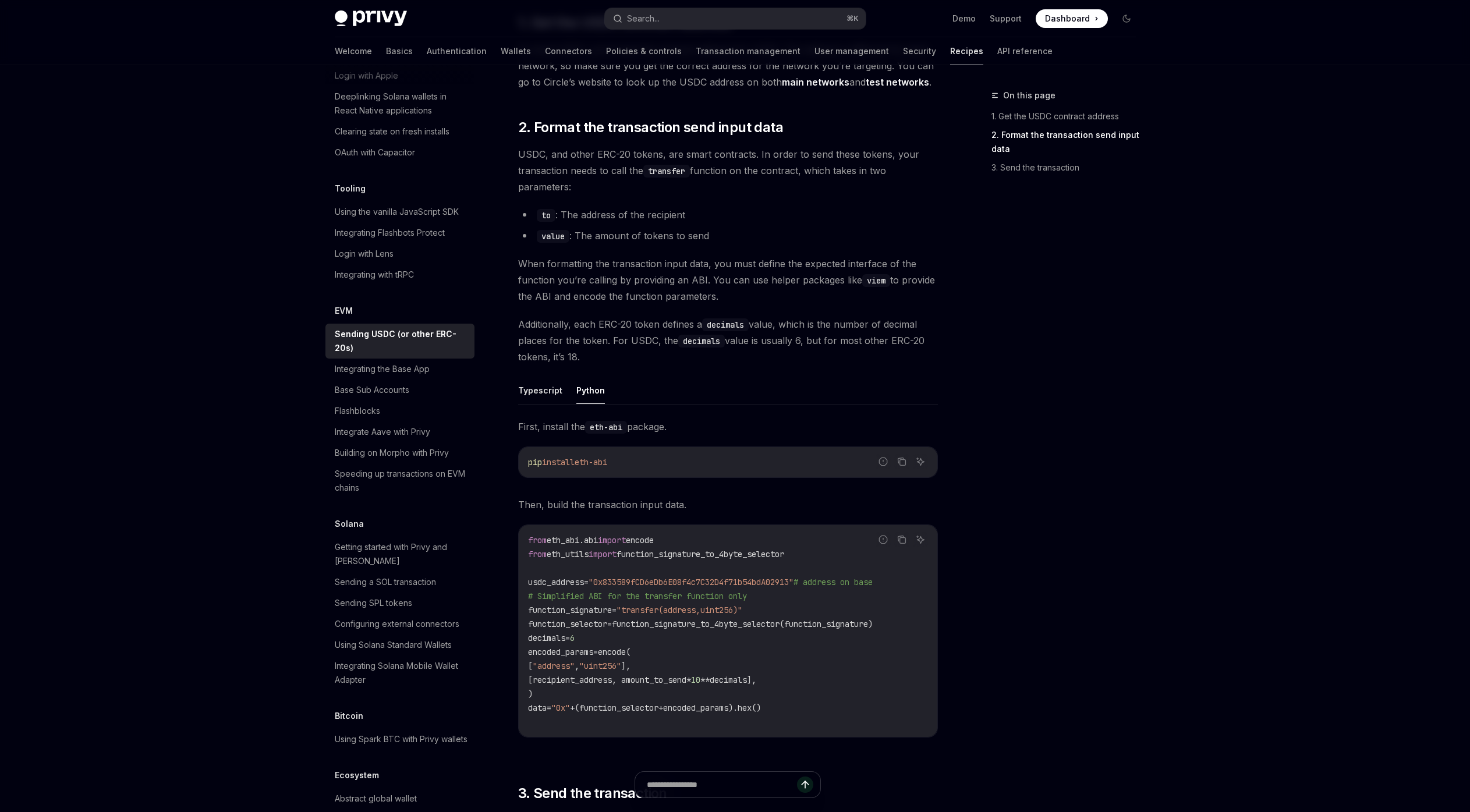
scroll to position [196, 0]
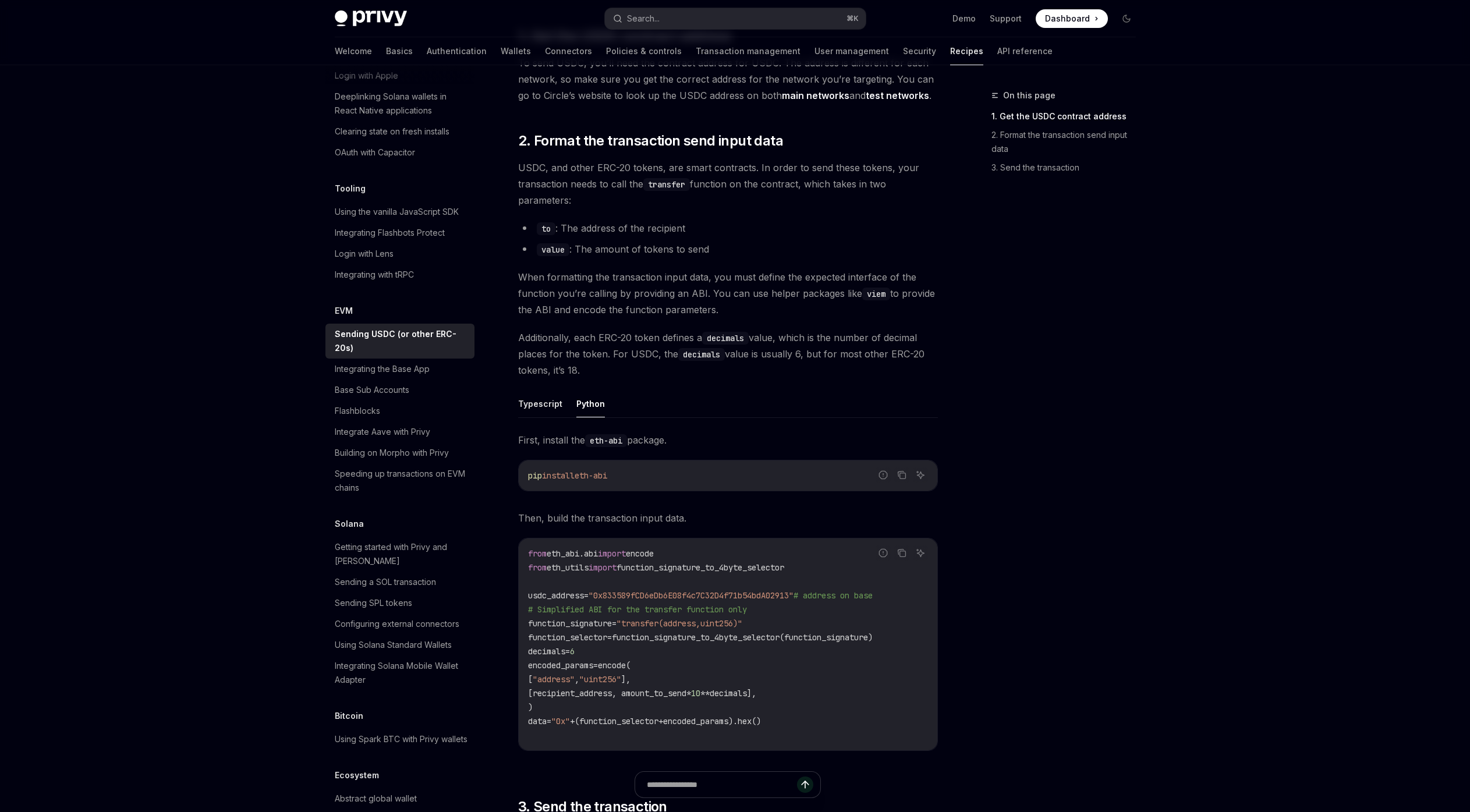
type textarea "*"
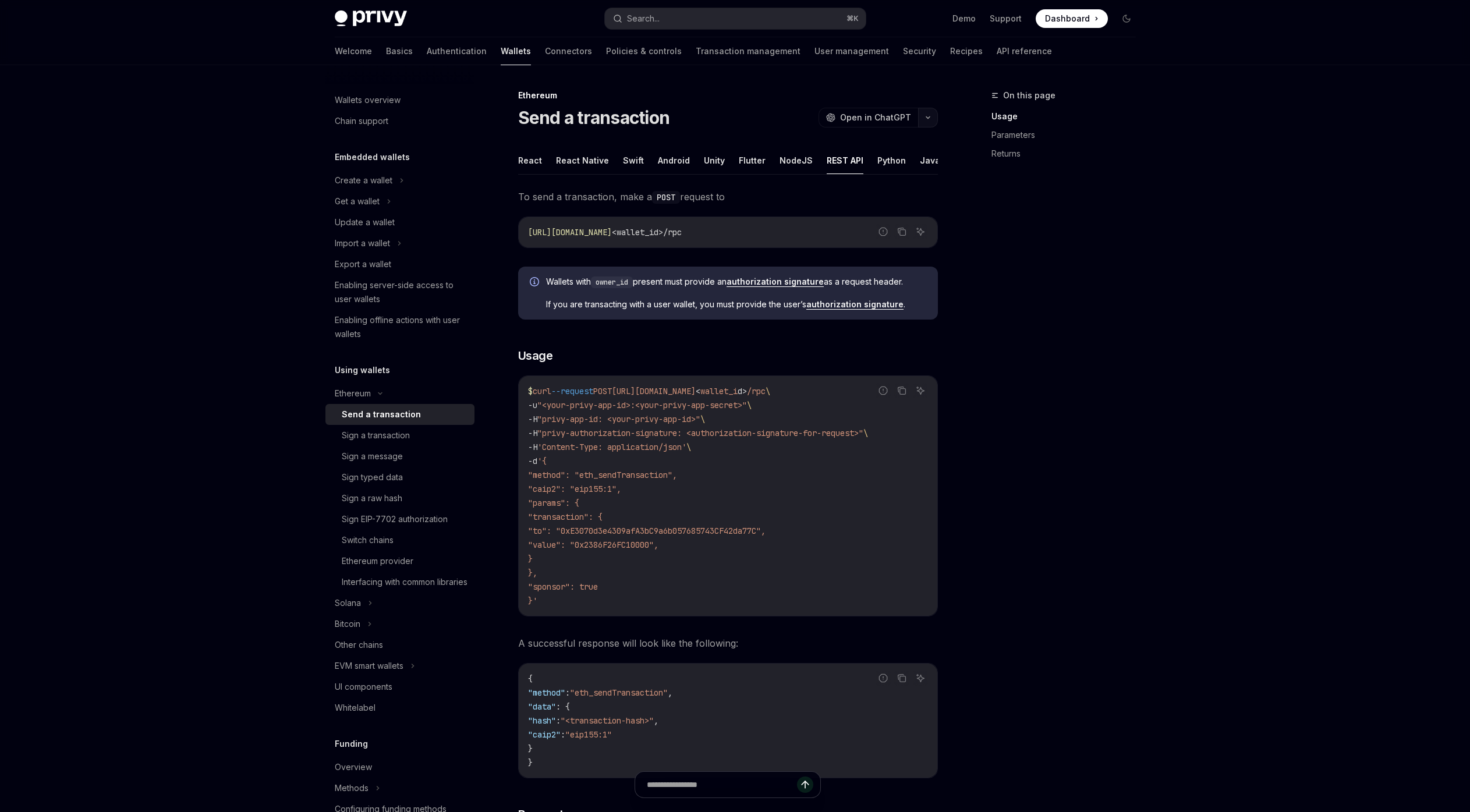
click at [768, 121] on button "button" at bounding box center [928, 117] width 20 height 20
click at [768, 196] on div "Copy page" at bounding box center [872, 197] width 114 height 11
click at [768, 127] on button "button" at bounding box center [928, 117] width 20 height 20
click at [768, 195] on div "Copy page" at bounding box center [872, 197] width 114 height 11
type textarea "*"
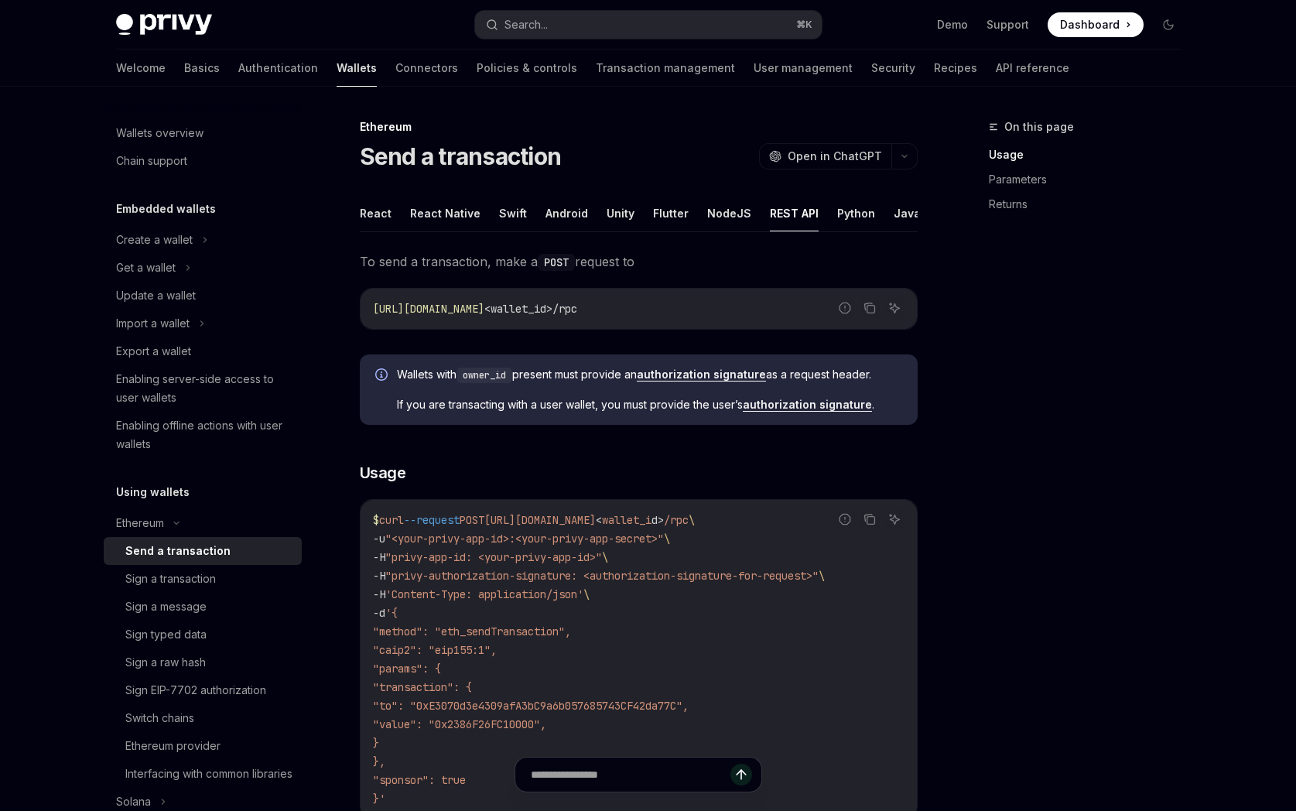
click at [972, 451] on div "On this page Usage Parameters Returns" at bounding box center [1075, 464] width 235 height 693
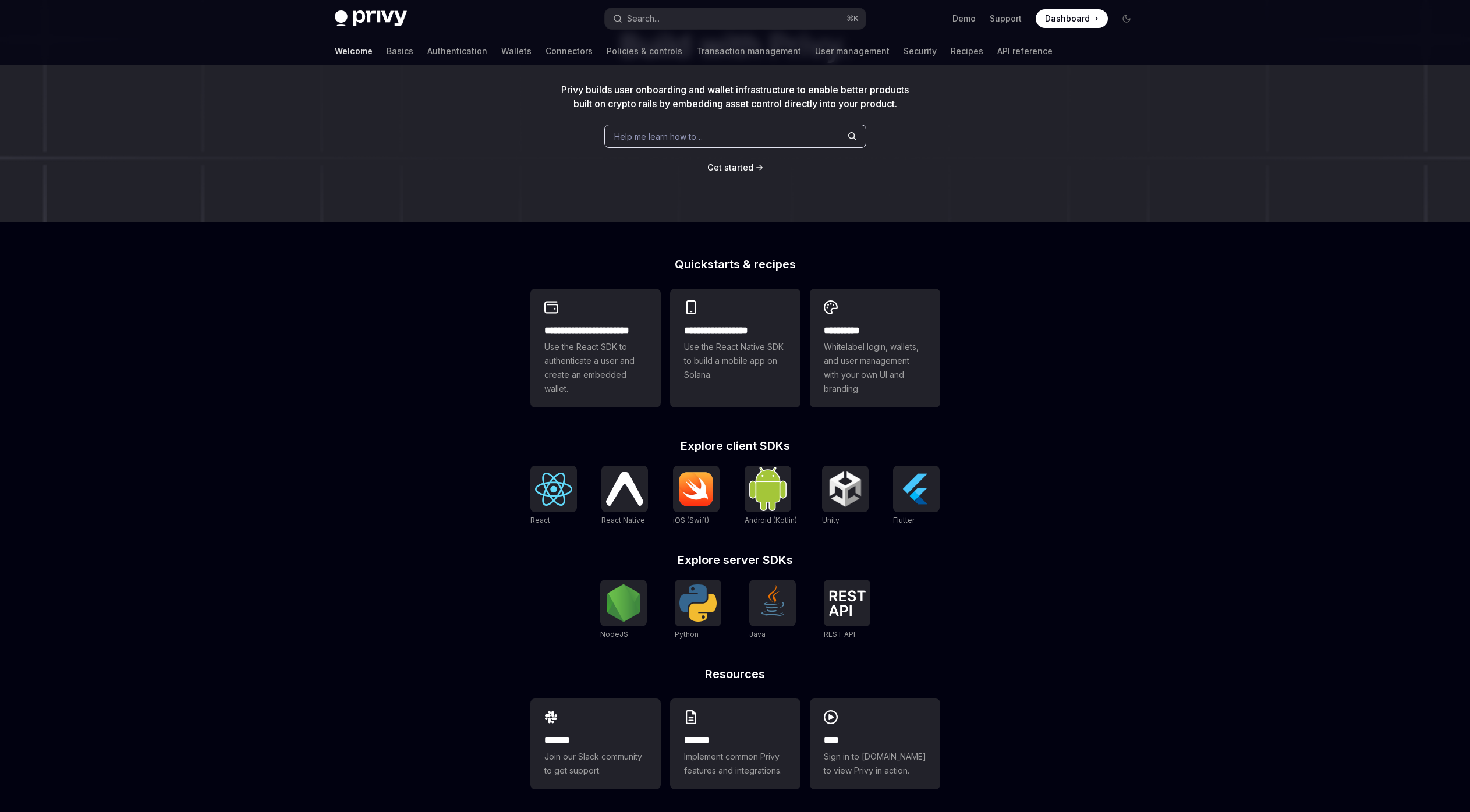
scroll to position [114, 0]
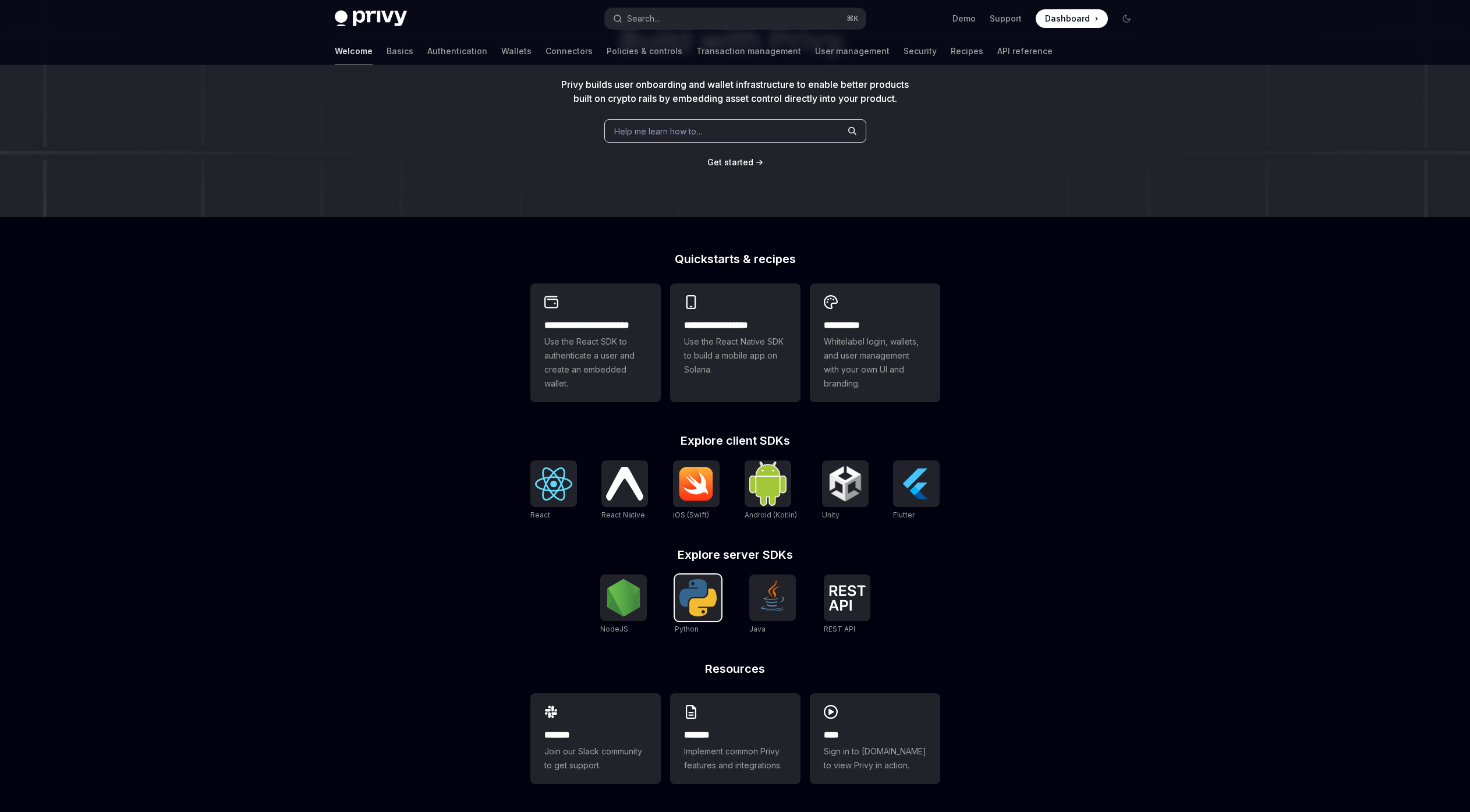
click at [698, 600] on img at bounding box center [698, 598] width 38 height 38
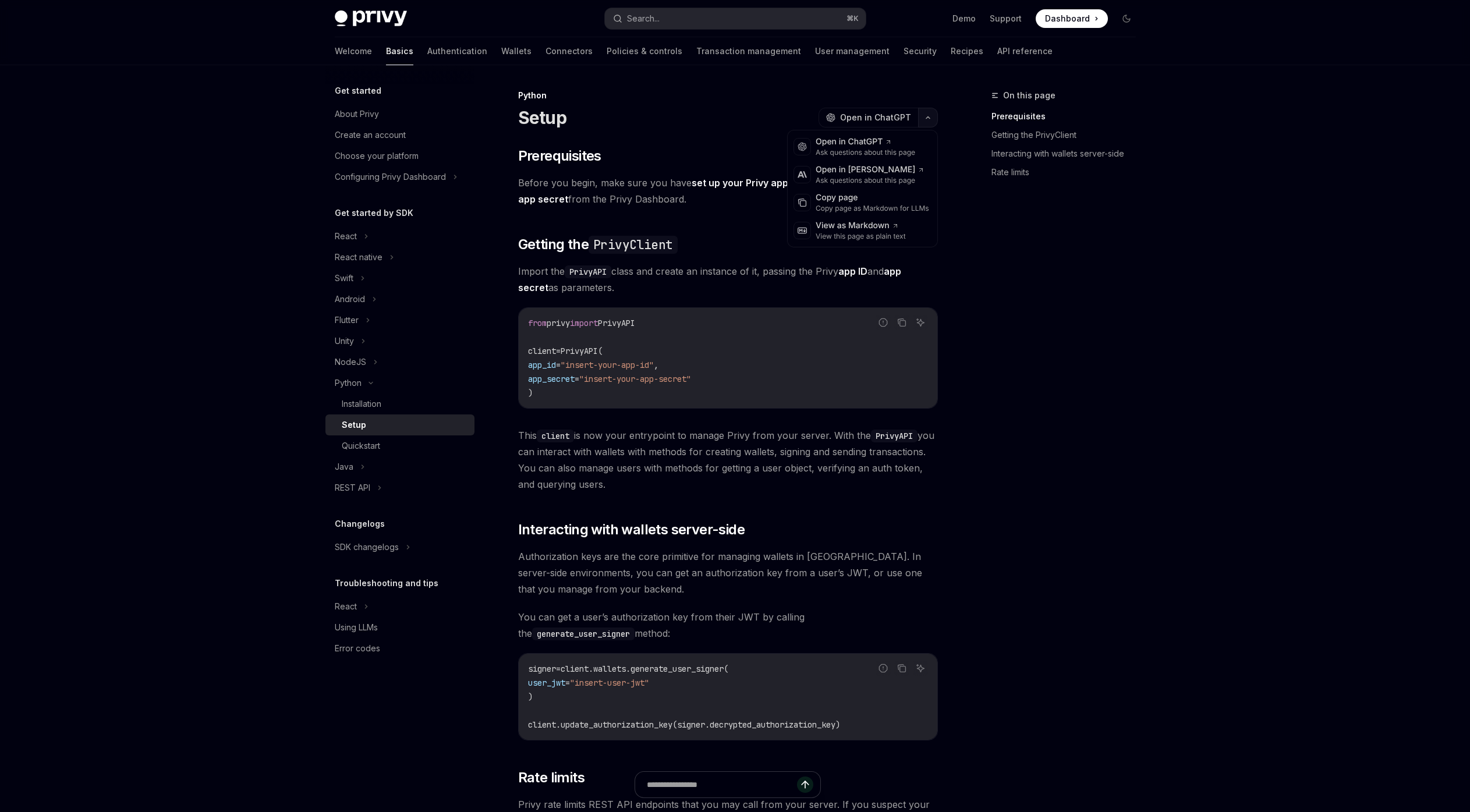
click at [936, 118] on button "button" at bounding box center [928, 117] width 20 height 20
click at [400, 405] on div "Installation" at bounding box center [404, 404] width 126 height 14
type textarea "*"
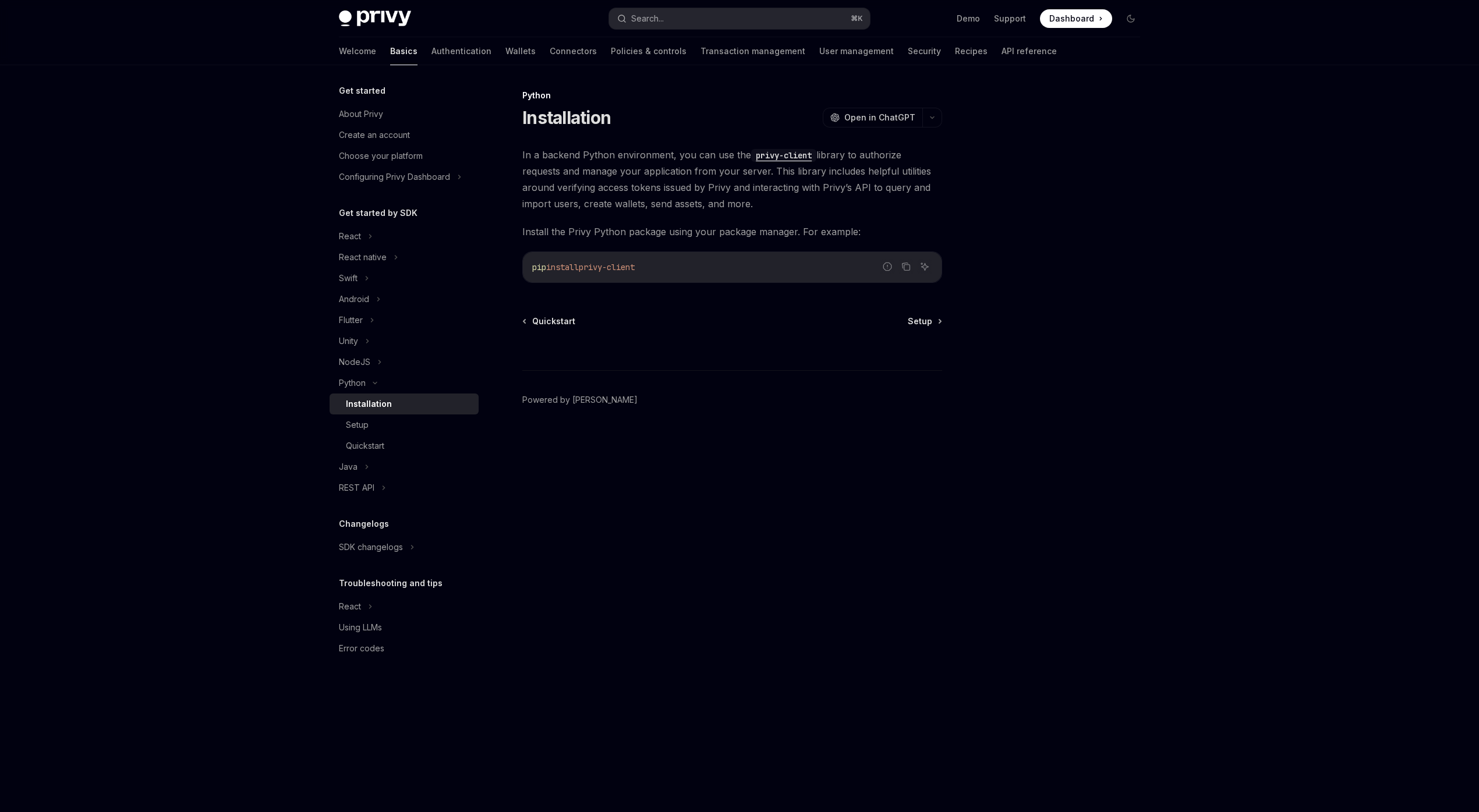
click at [760, 159] on code "privy-client" at bounding box center [784, 155] width 65 height 13
